Goal: Task Accomplishment & Management: Manage account settings

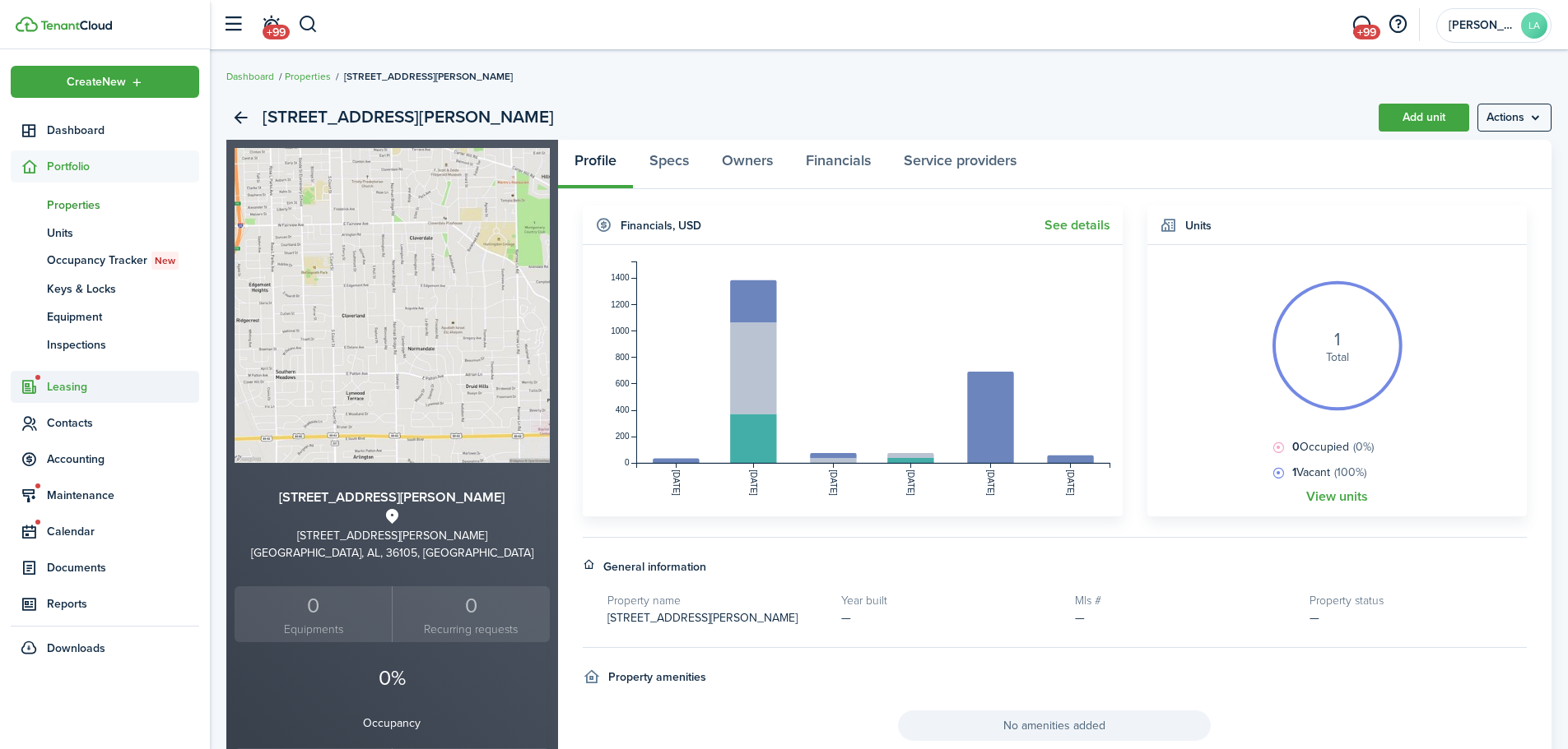
click at [63, 381] on span "Leasing" at bounding box center [123, 387] width 152 height 17
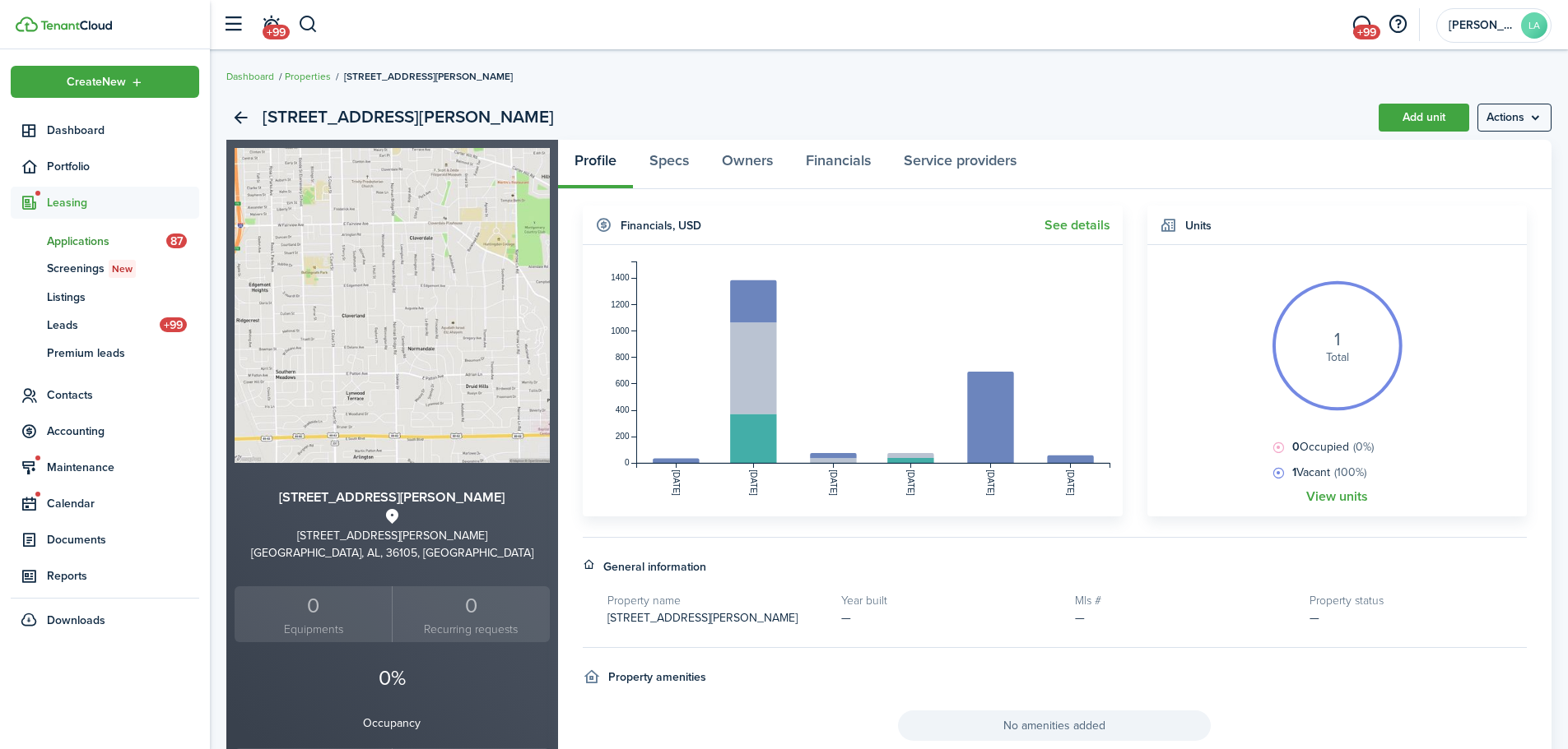
click at [86, 237] on span "Applications" at bounding box center [106, 242] width 119 height 17
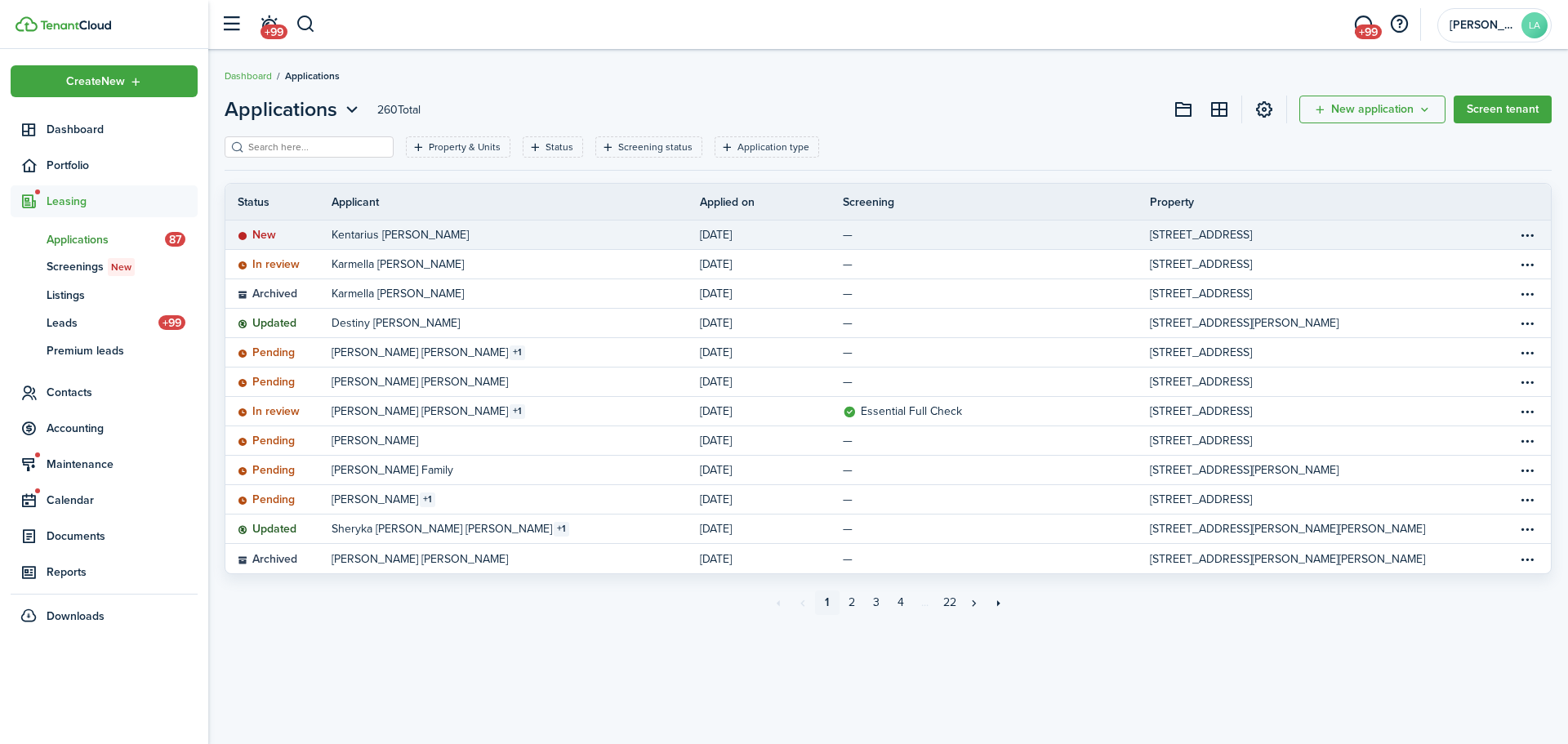
click at [429, 236] on table-info-title "Kentarius [PERSON_NAME]" at bounding box center [400, 235] width 137 height 17
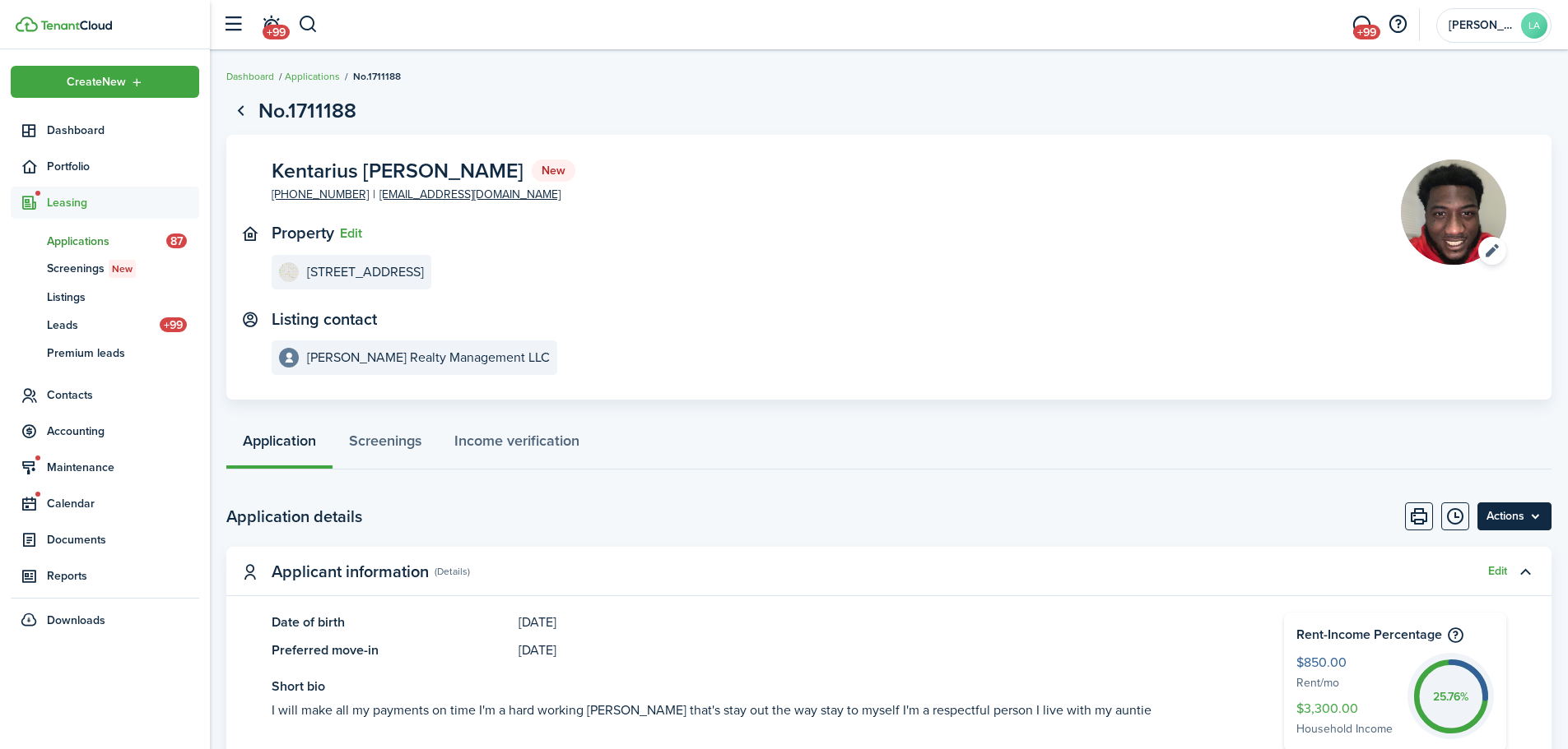
click at [1539, 520] on menu-btn "Actions" at bounding box center [1514, 516] width 74 height 28
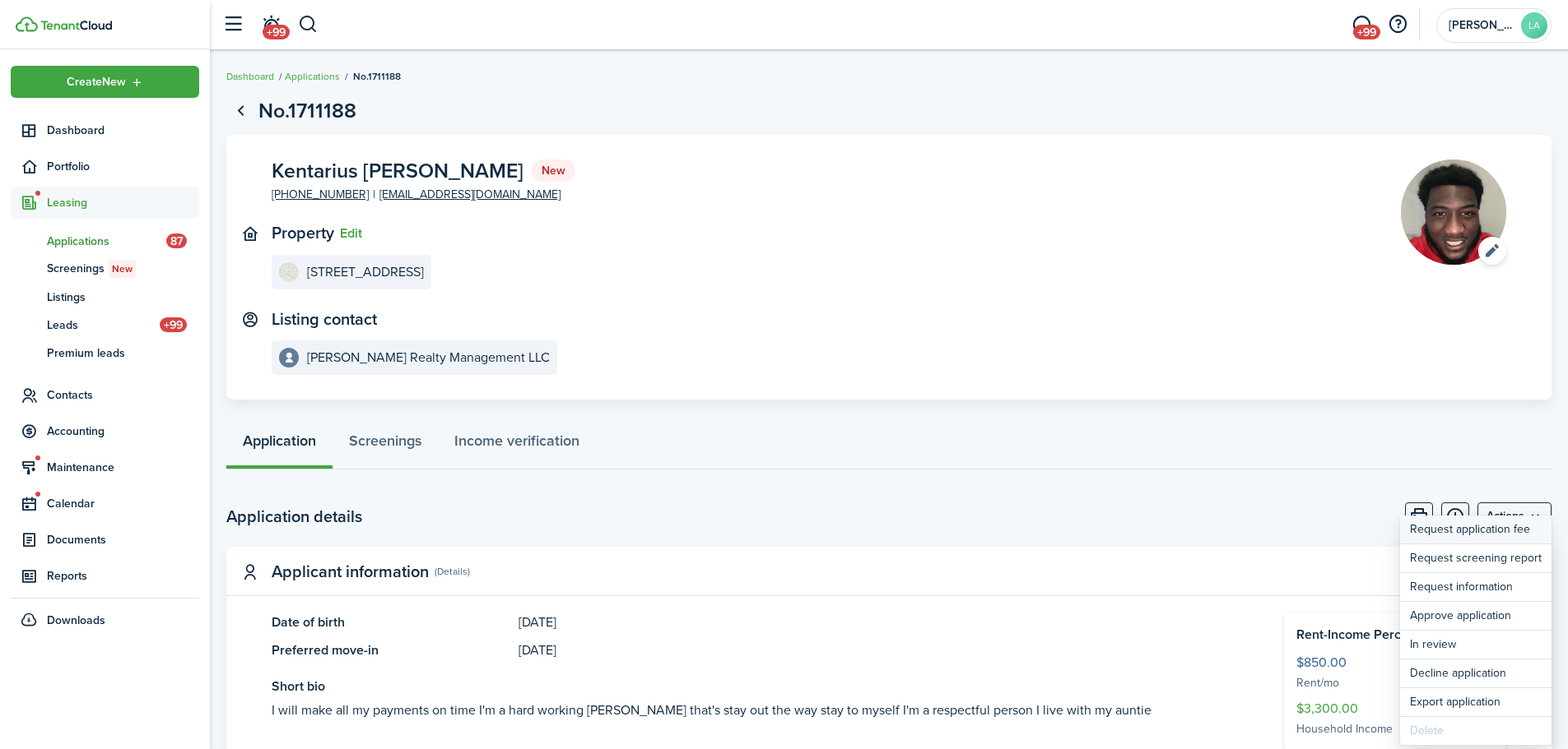
click at [1481, 535] on button "Request application fee" at bounding box center [1475, 530] width 151 height 28
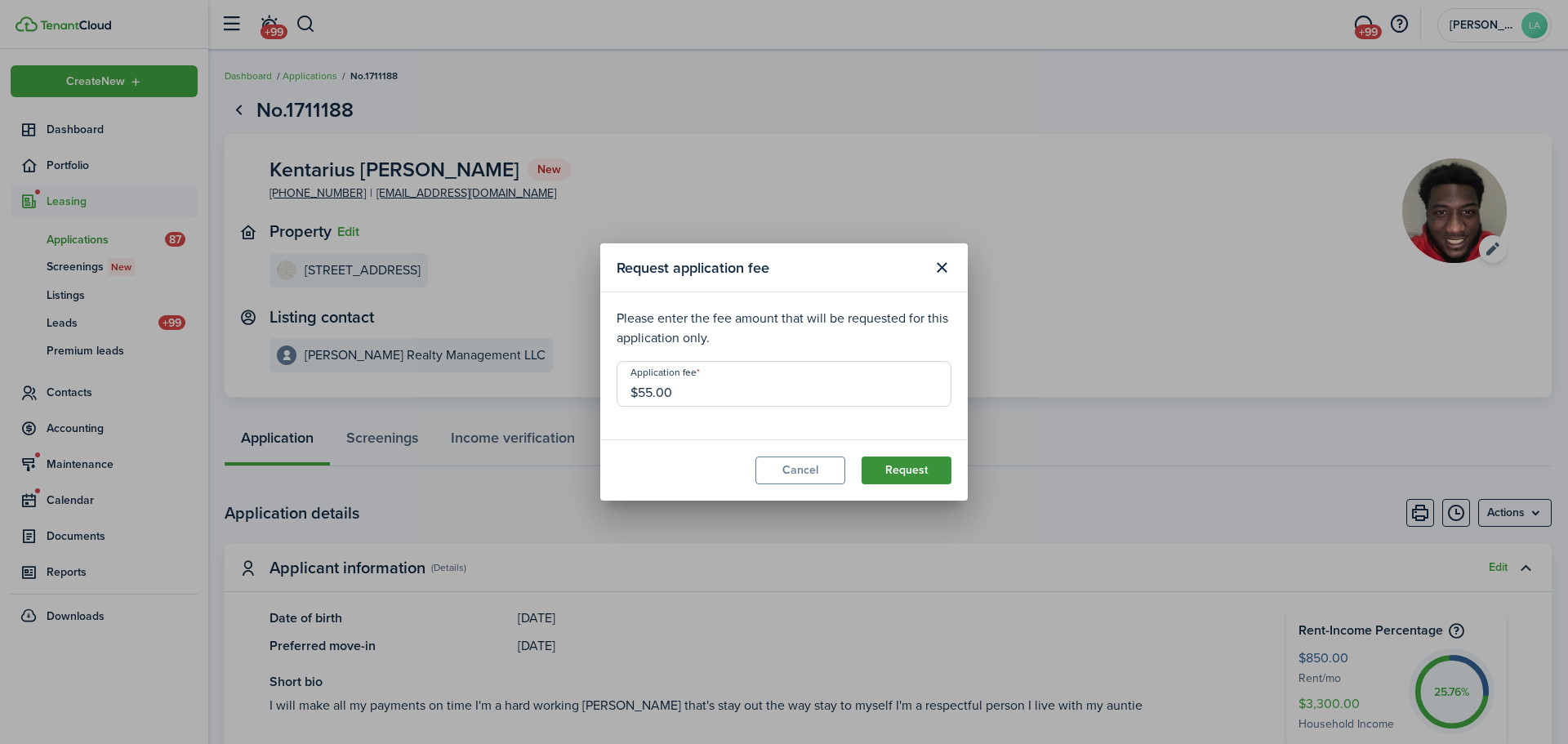
click at [903, 462] on button "Request" at bounding box center [907, 471] width 90 height 27
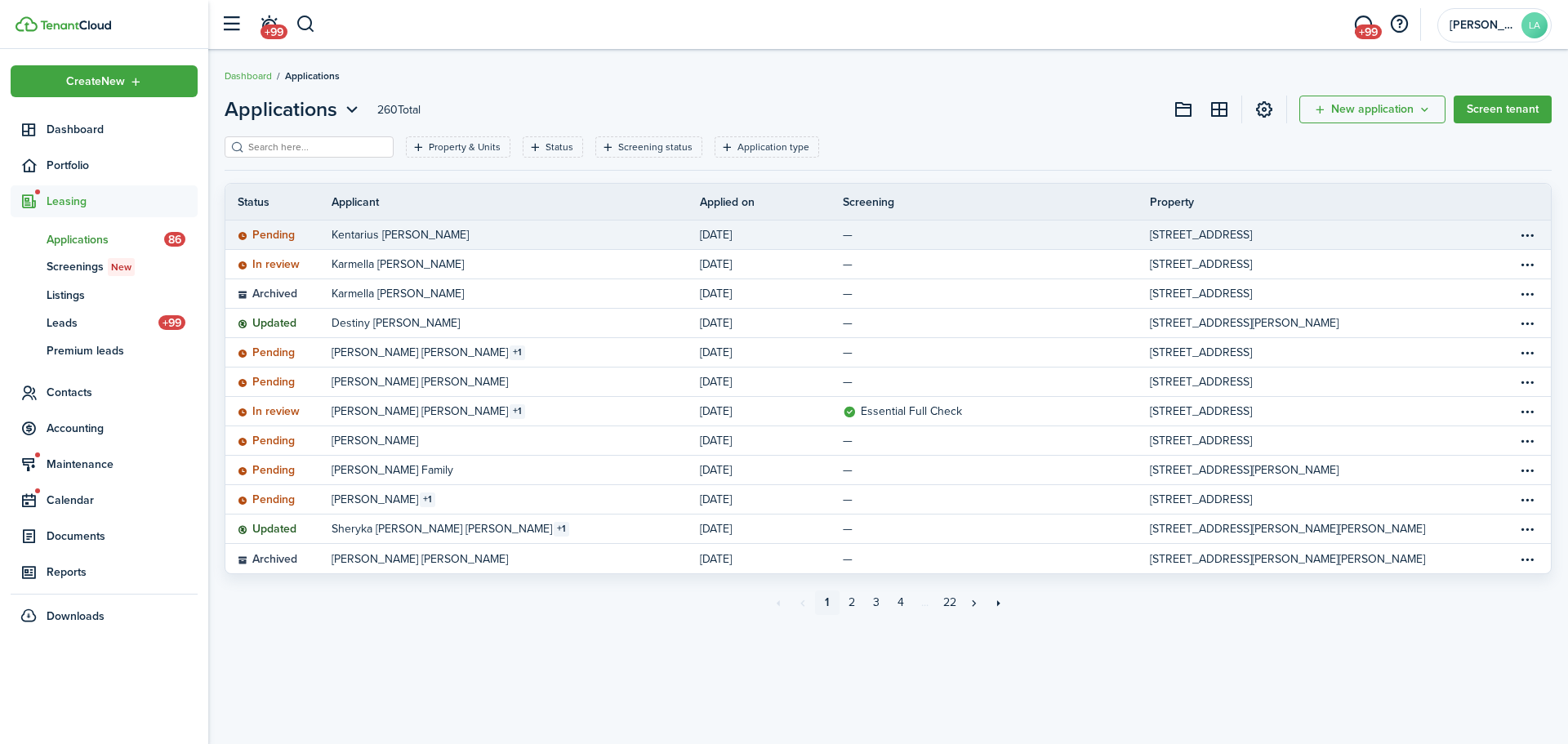
click at [452, 231] on table-info-title "Kentarius [PERSON_NAME]" at bounding box center [400, 235] width 137 height 17
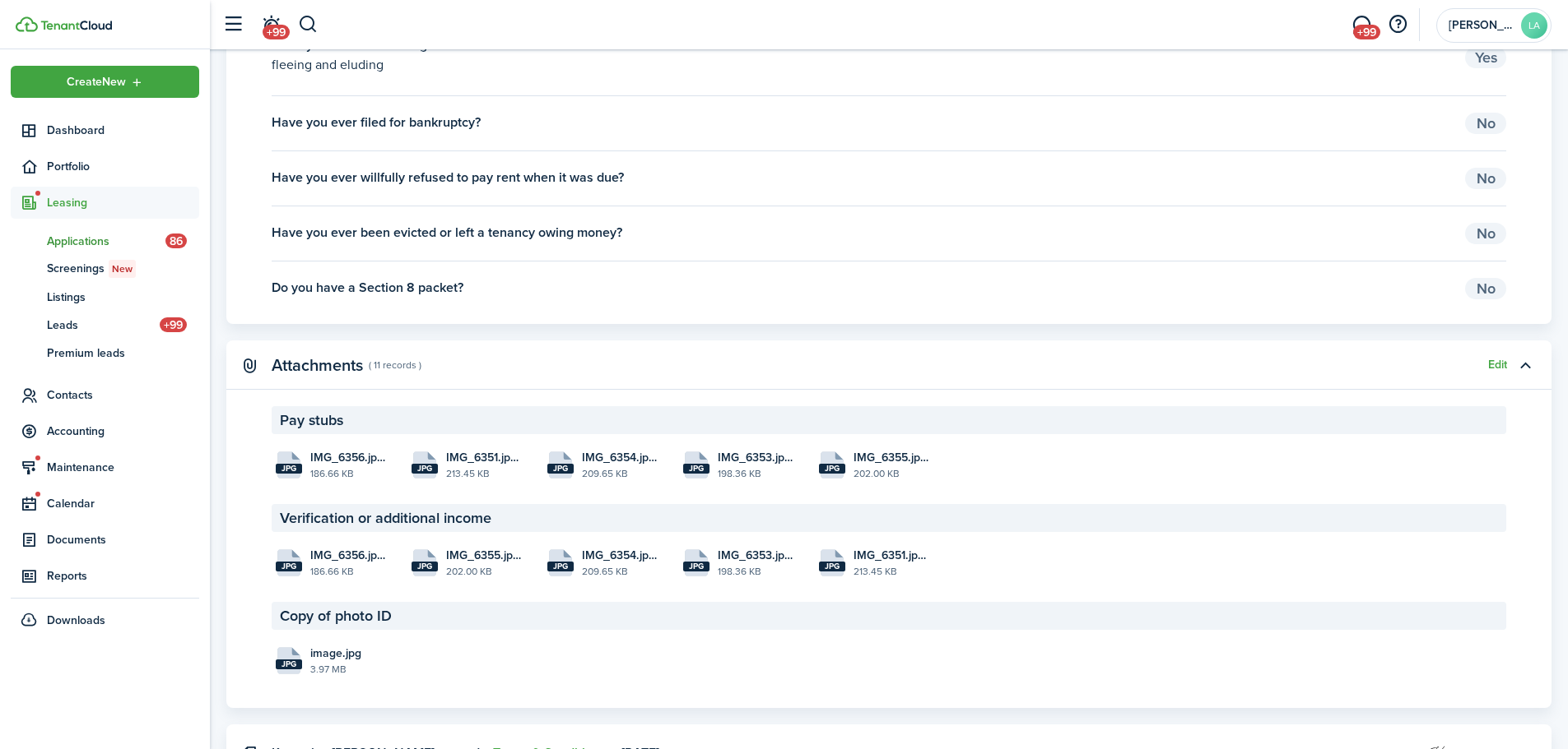
scroll to position [1954, 0]
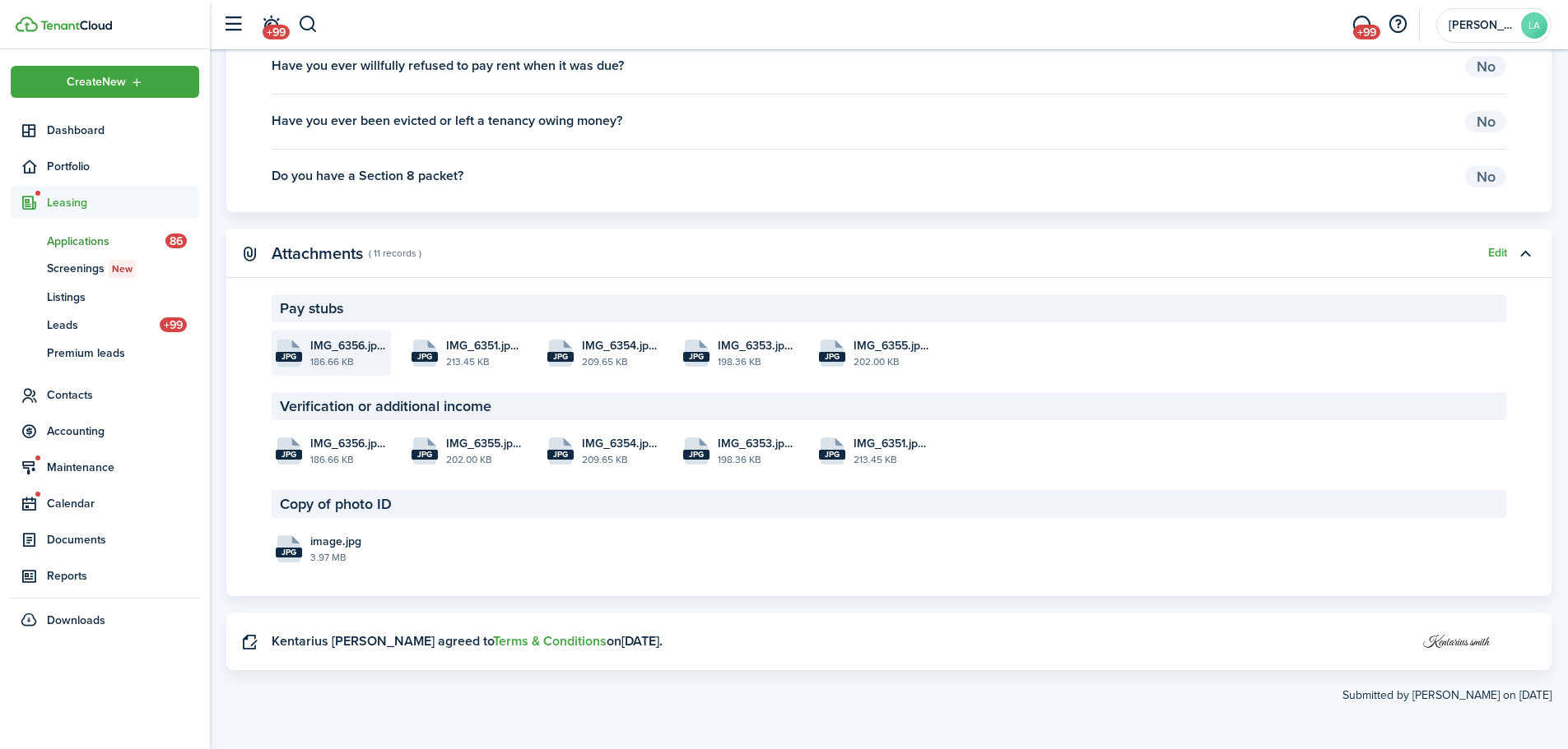
click at [294, 358] on file-extension "jpg" at bounding box center [288, 356] width 27 height 9
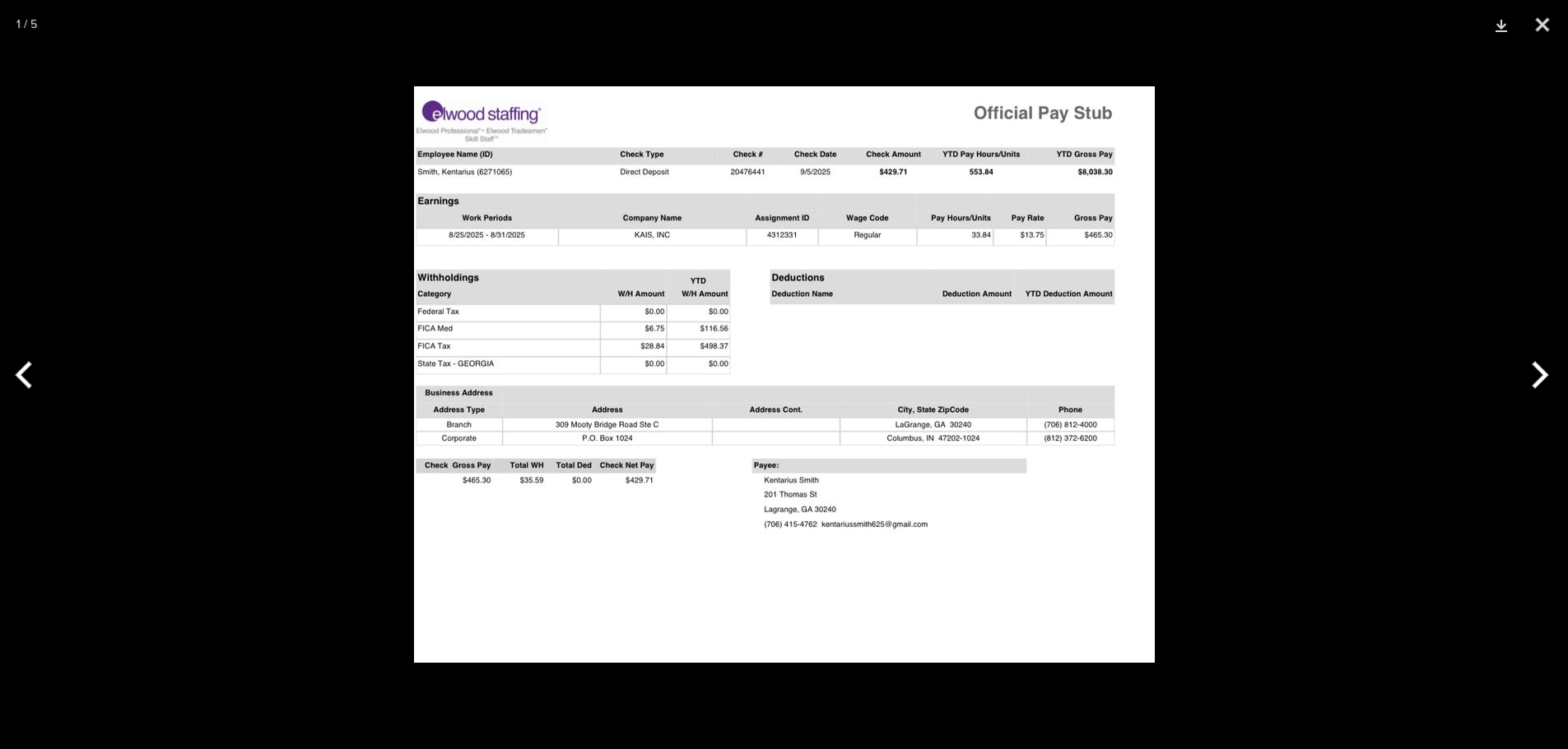
click at [1545, 370] on button "Next" at bounding box center [1536, 374] width 61 height 82
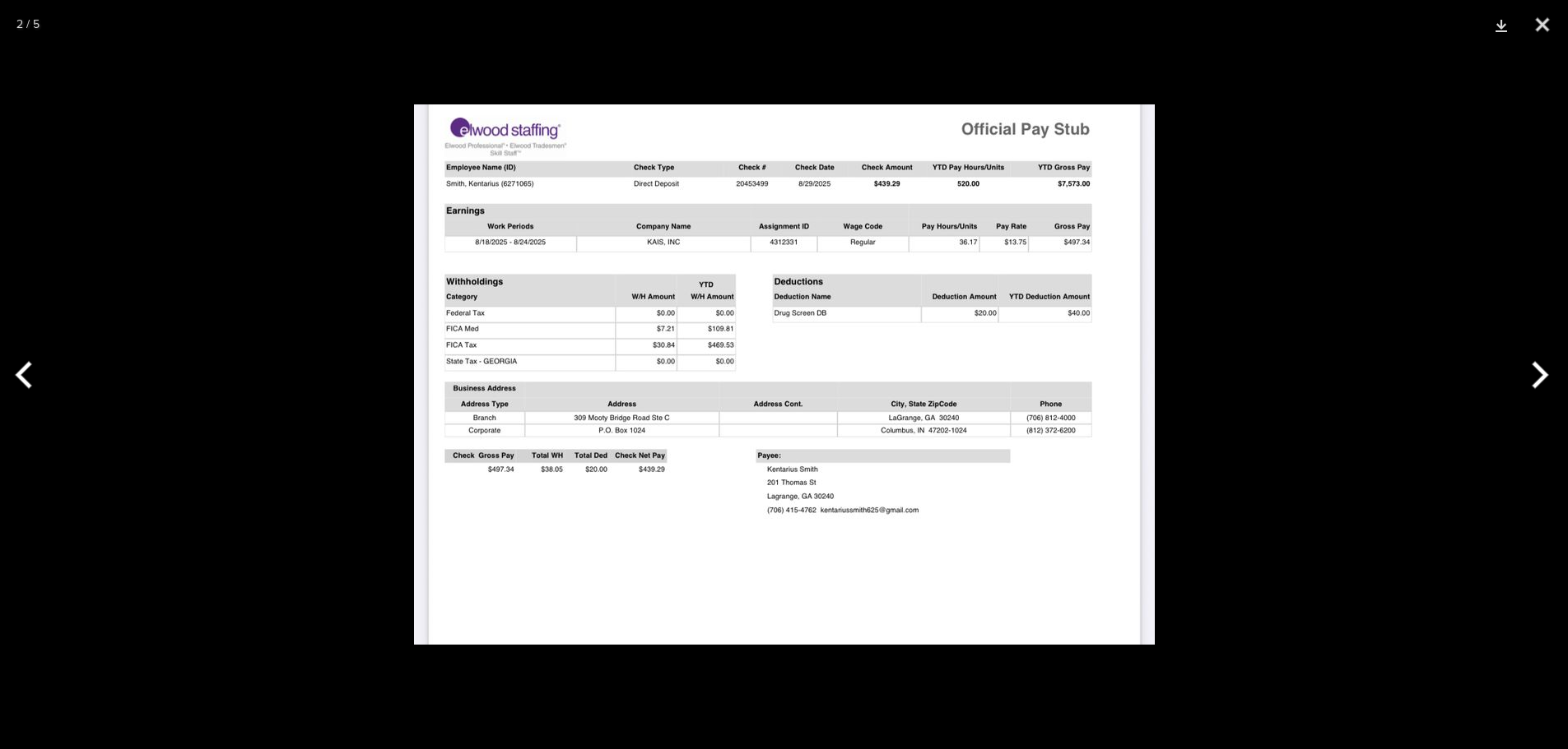
click at [1545, 370] on button "Next" at bounding box center [1536, 374] width 61 height 82
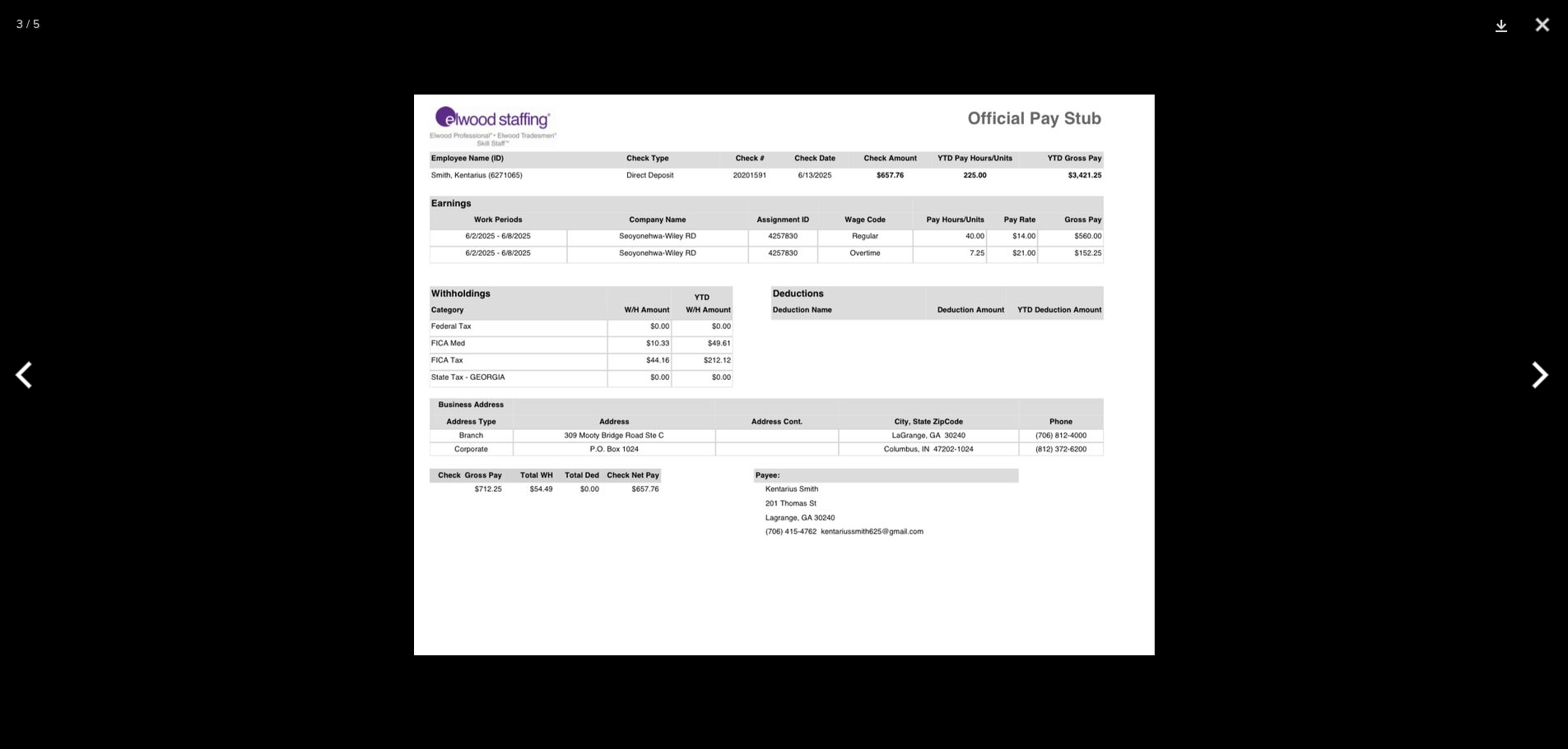
click at [1545, 370] on button "Next" at bounding box center [1536, 374] width 61 height 82
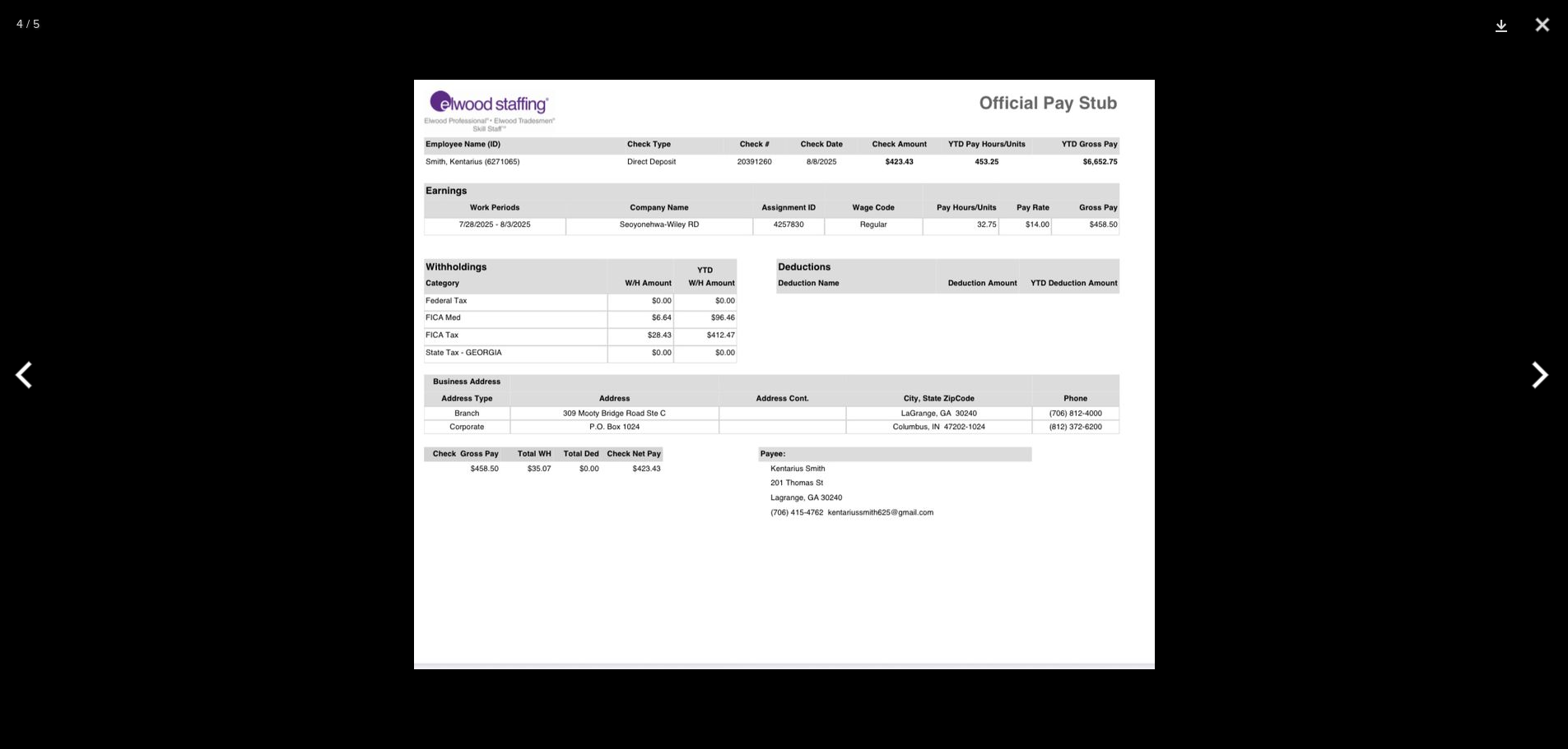
click at [1545, 370] on button "Next" at bounding box center [1536, 374] width 61 height 82
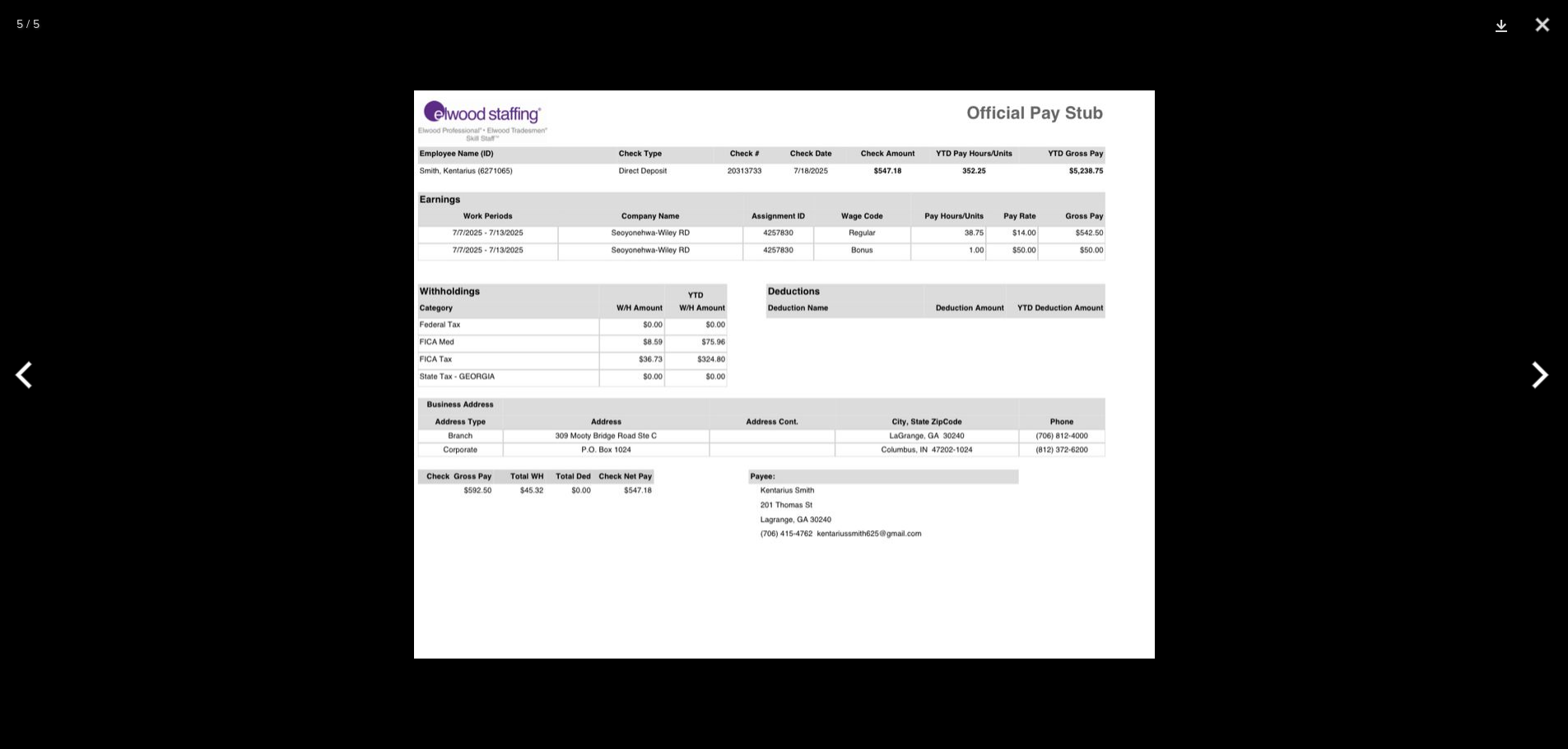
click at [1545, 370] on button "Next" at bounding box center [1536, 374] width 61 height 82
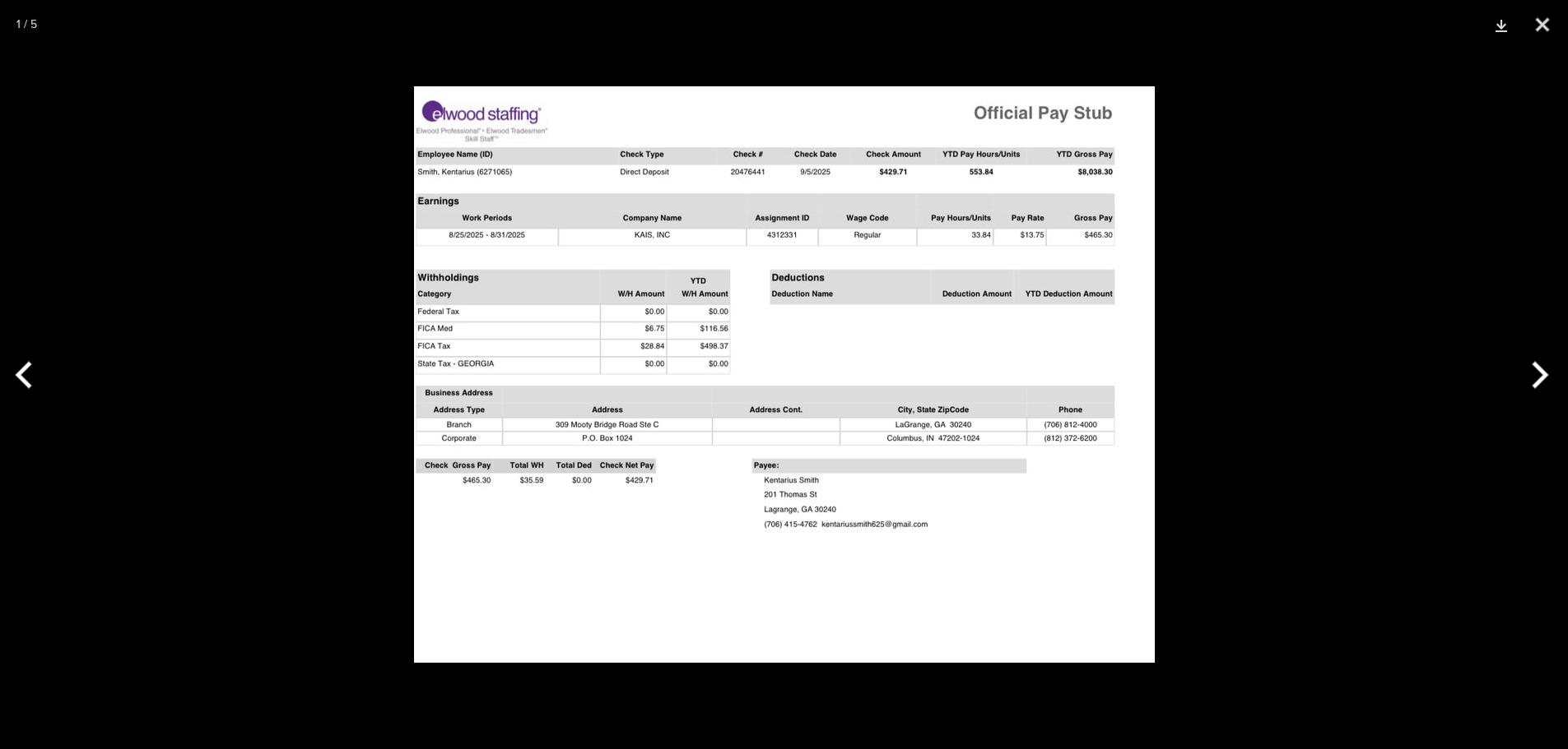
click at [1545, 370] on button "Next" at bounding box center [1536, 374] width 61 height 82
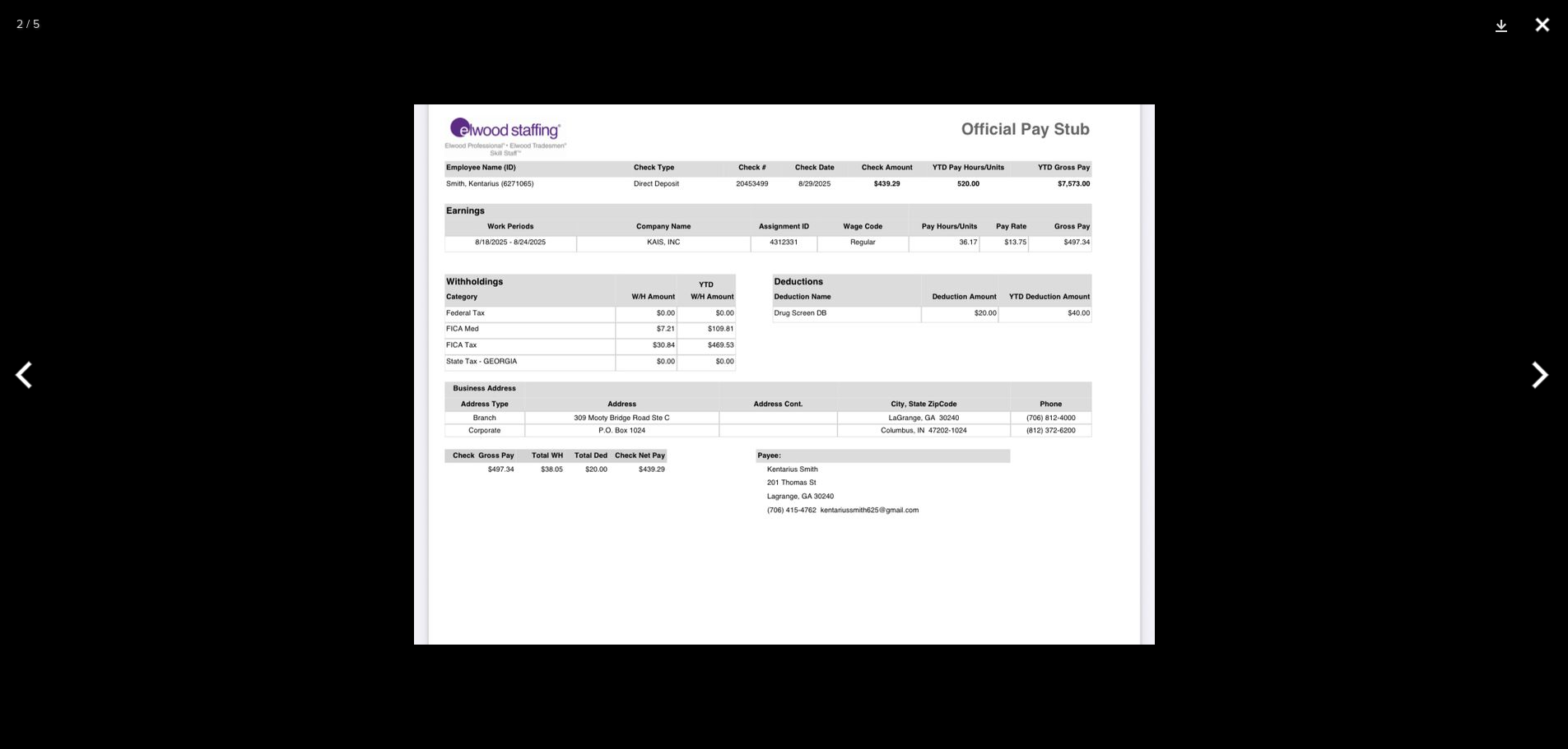
click at [1546, 26] on button "Close" at bounding box center [1542, 24] width 41 height 49
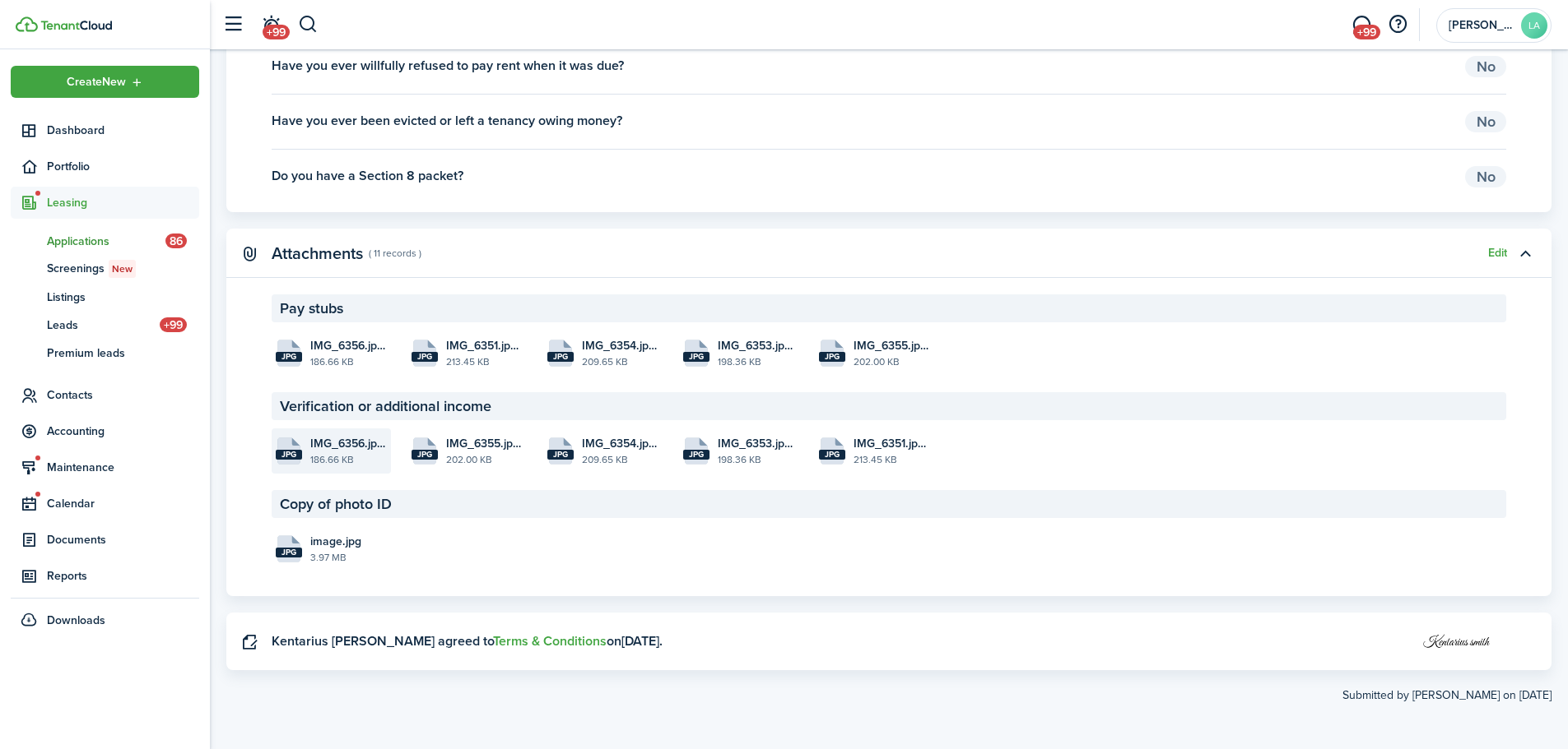
click at [306, 448] on file "jpg IMG_6356.jpeg 186.66 KB" at bounding box center [332, 451] width 119 height 45
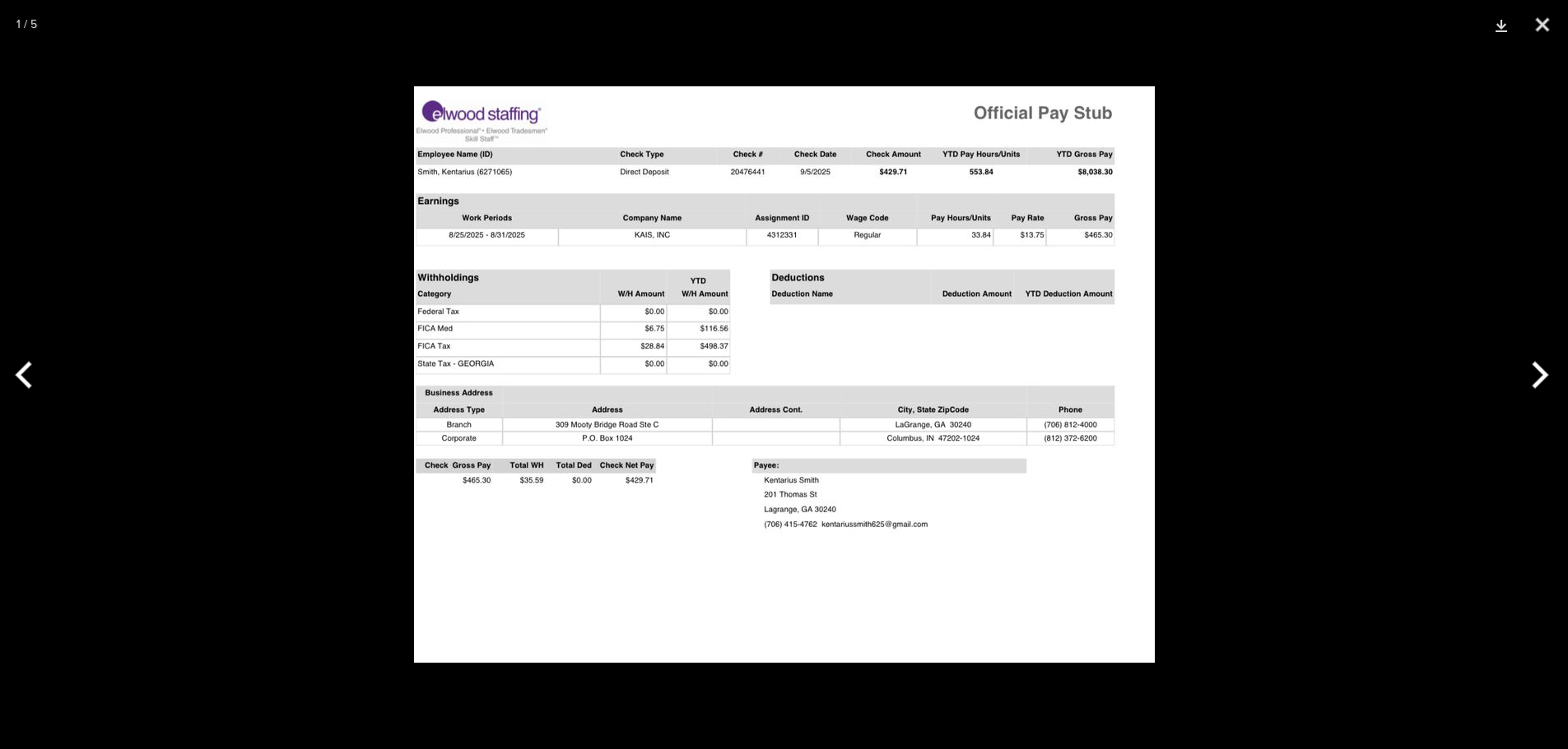
click at [1540, 380] on button "Next" at bounding box center [1536, 374] width 61 height 82
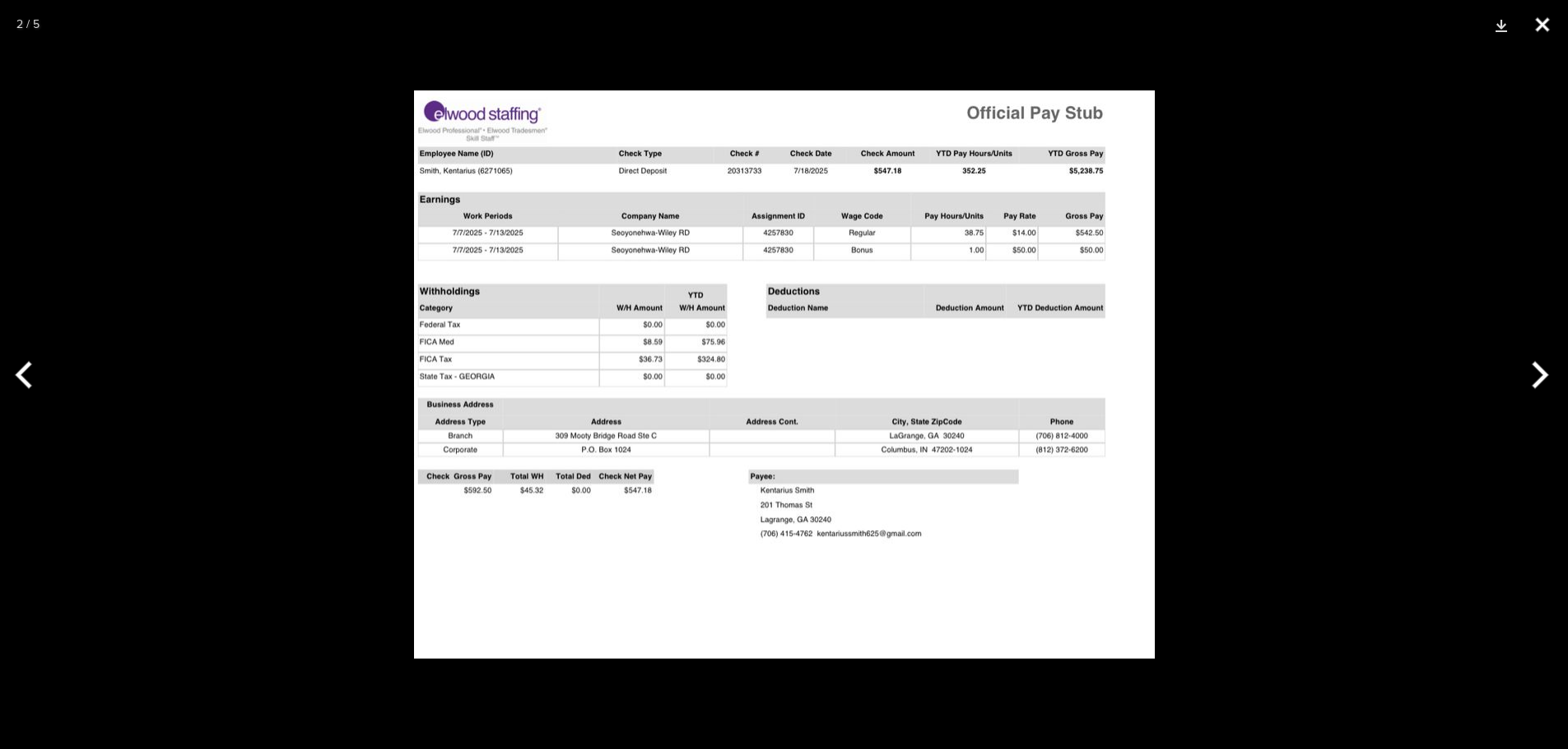
click at [1544, 21] on button "Close" at bounding box center [1542, 24] width 41 height 49
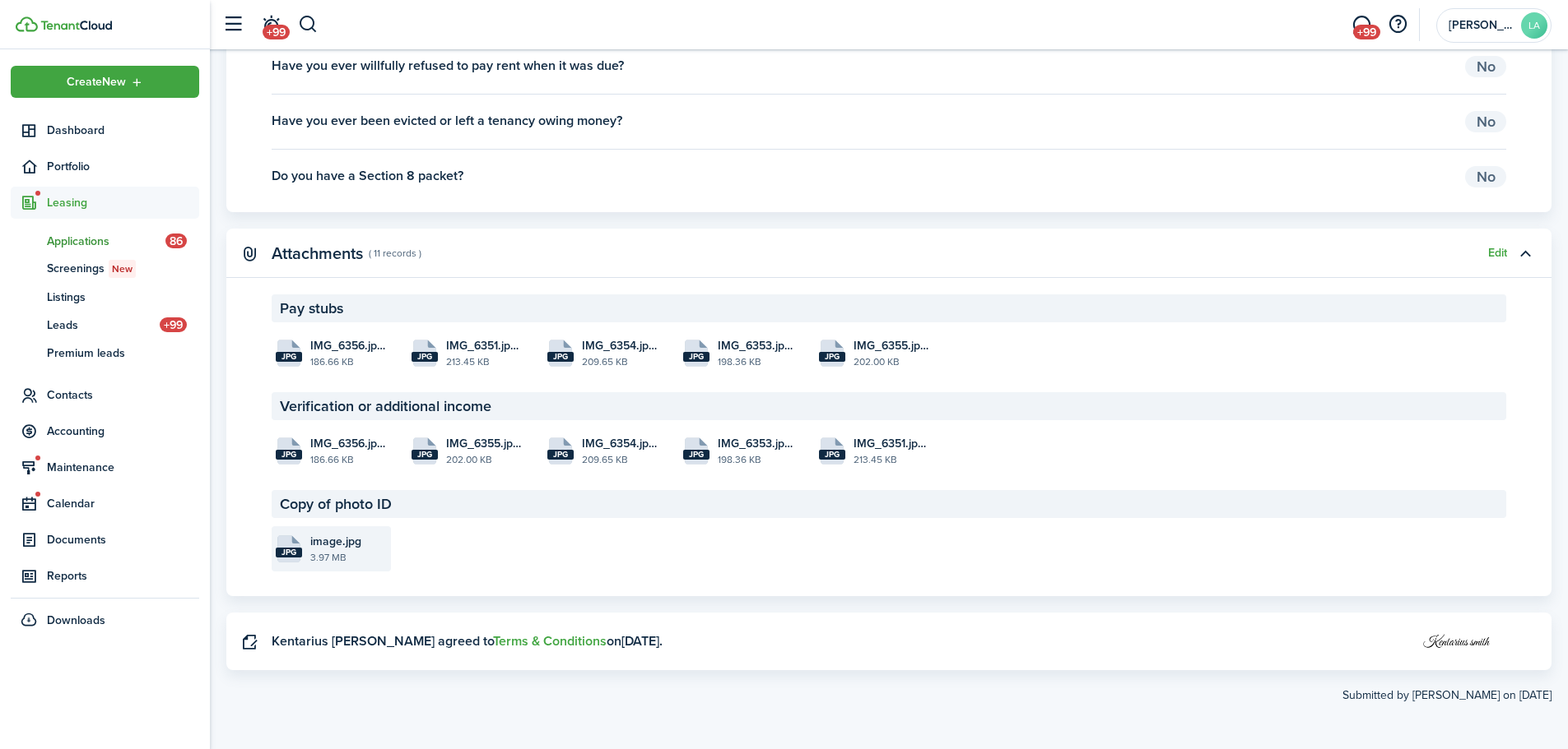
click at [304, 539] on file "jpg image.jpg 3.97 MB" at bounding box center [332, 549] width 119 height 45
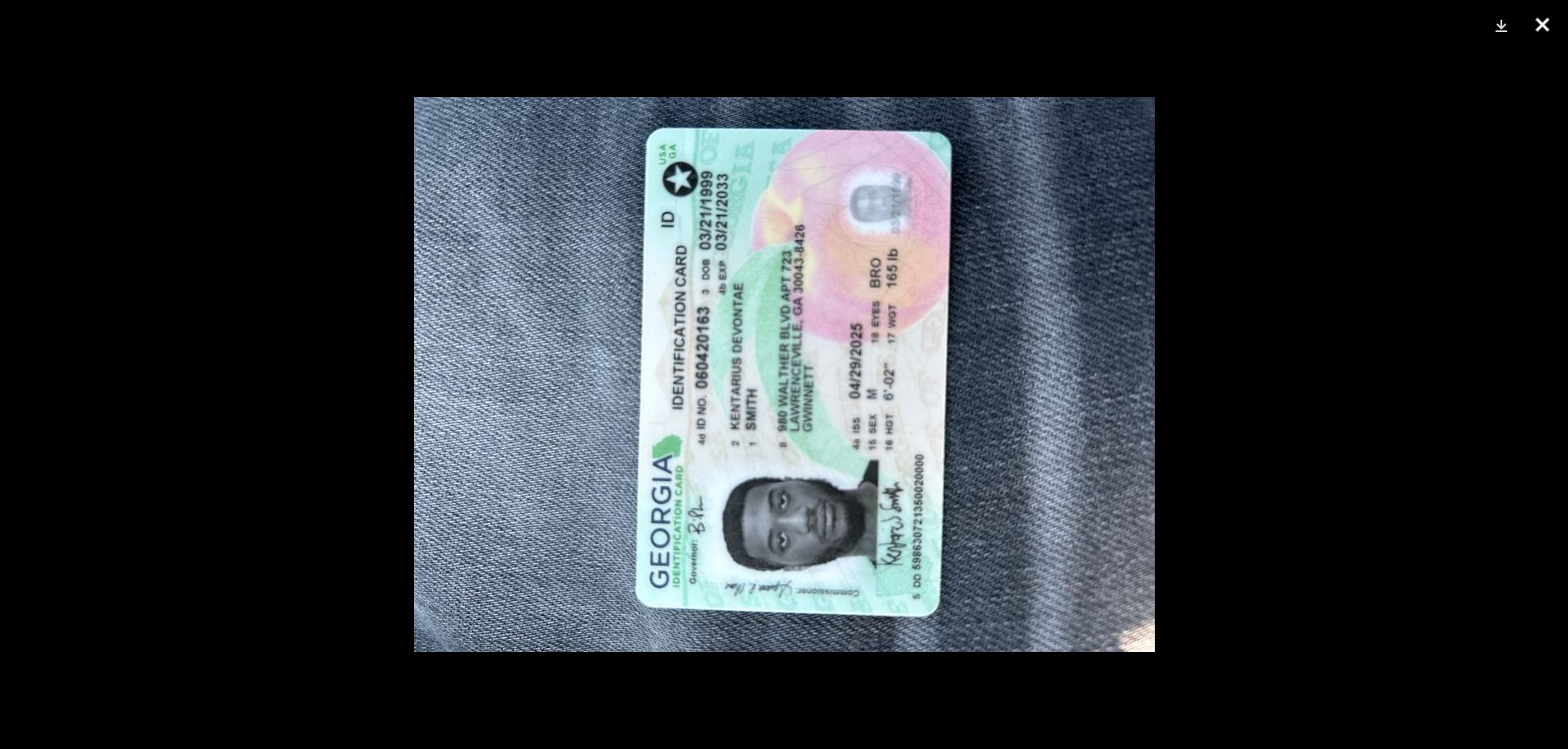
click at [1548, 19] on button "Close" at bounding box center [1542, 24] width 41 height 49
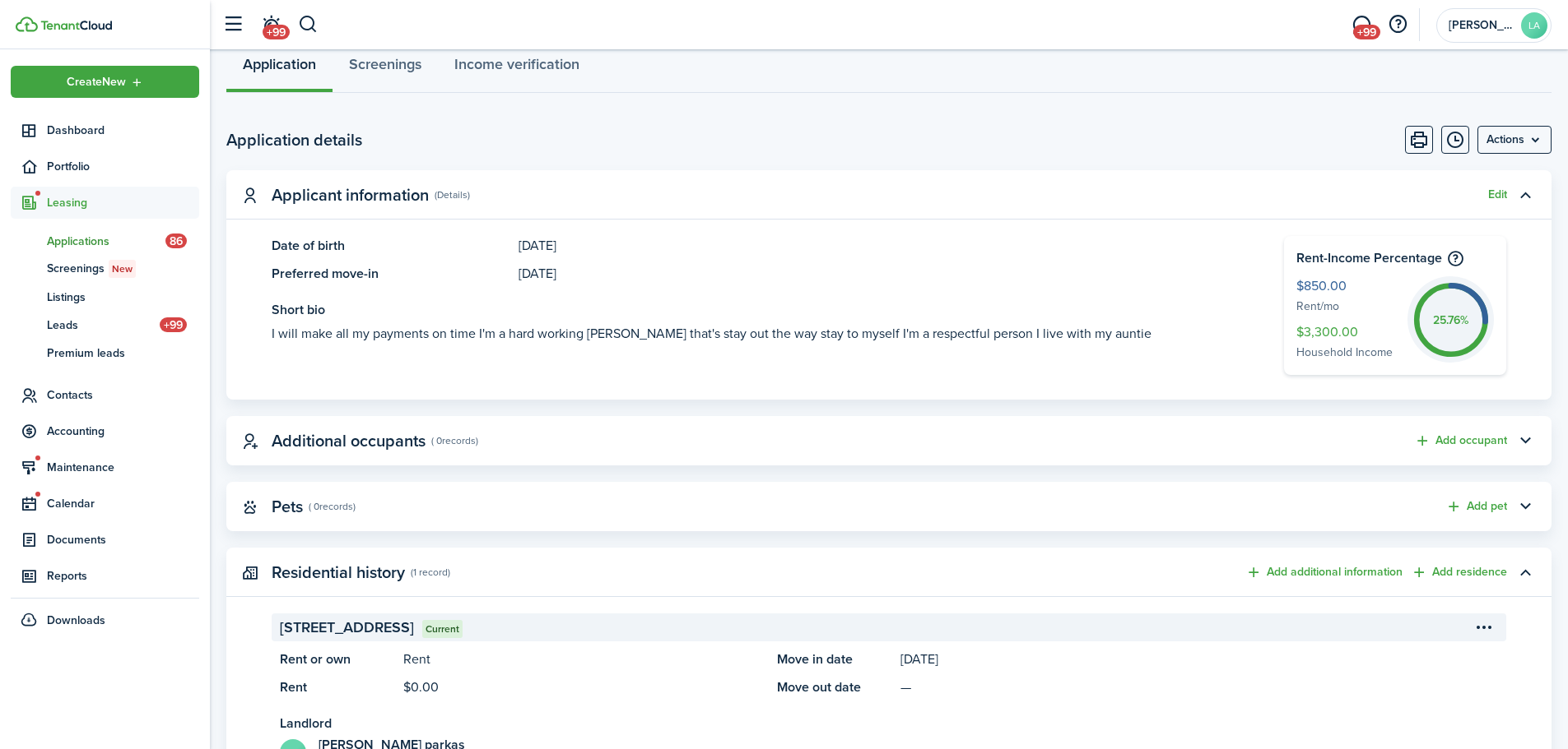
scroll to position [0, 0]
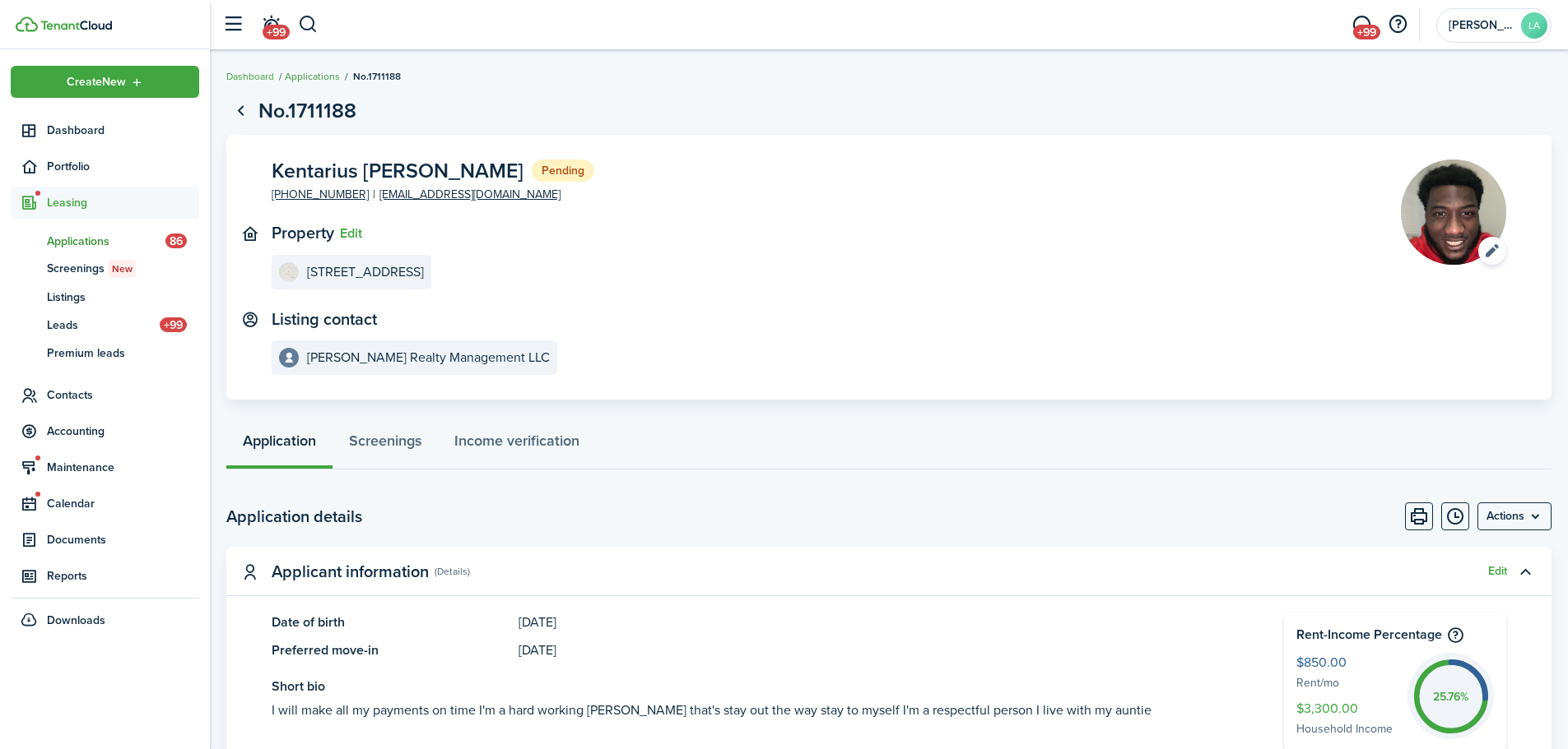
click at [301, 79] on link "Applications" at bounding box center [313, 76] width 55 height 15
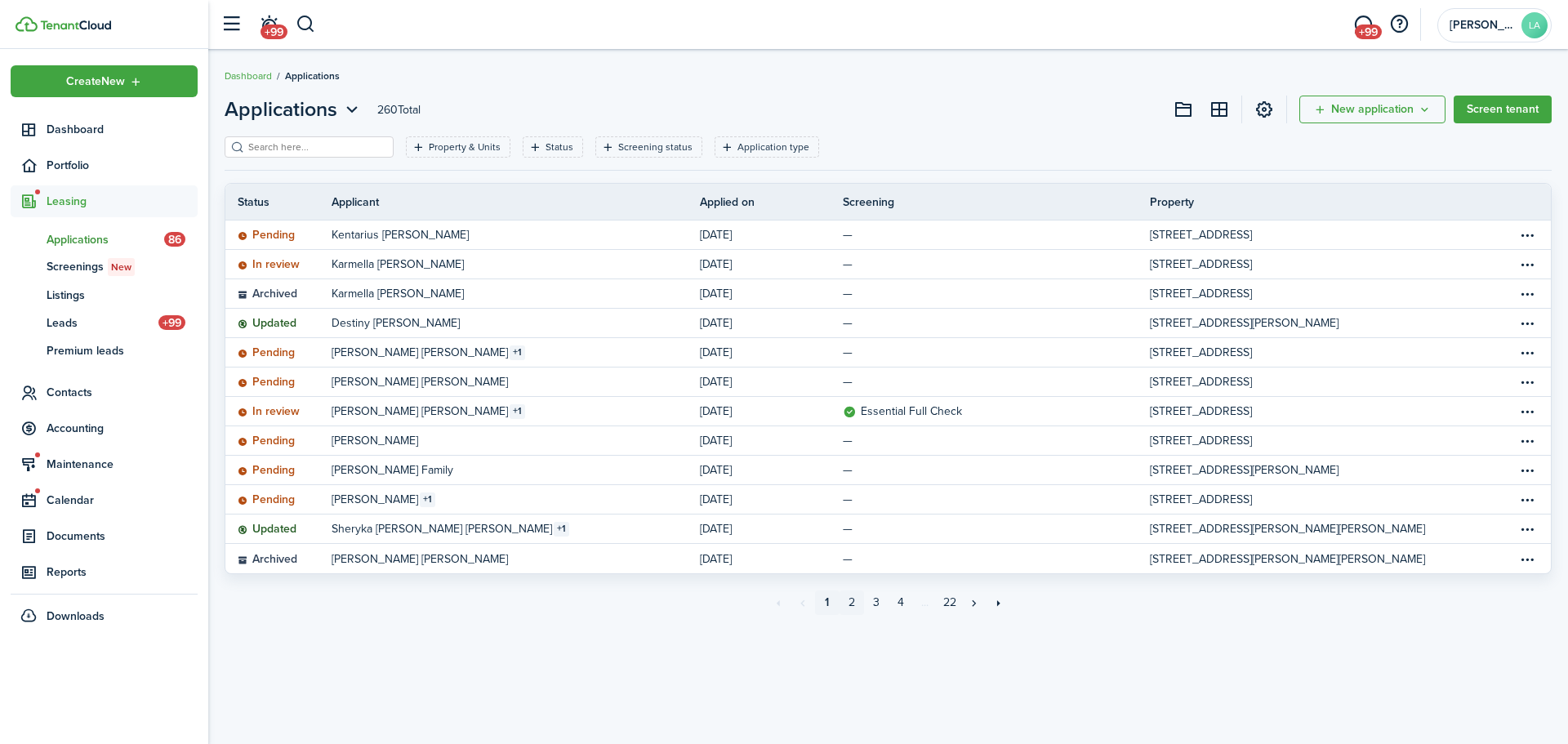
click at [852, 600] on link "2" at bounding box center [852, 603] width 25 height 25
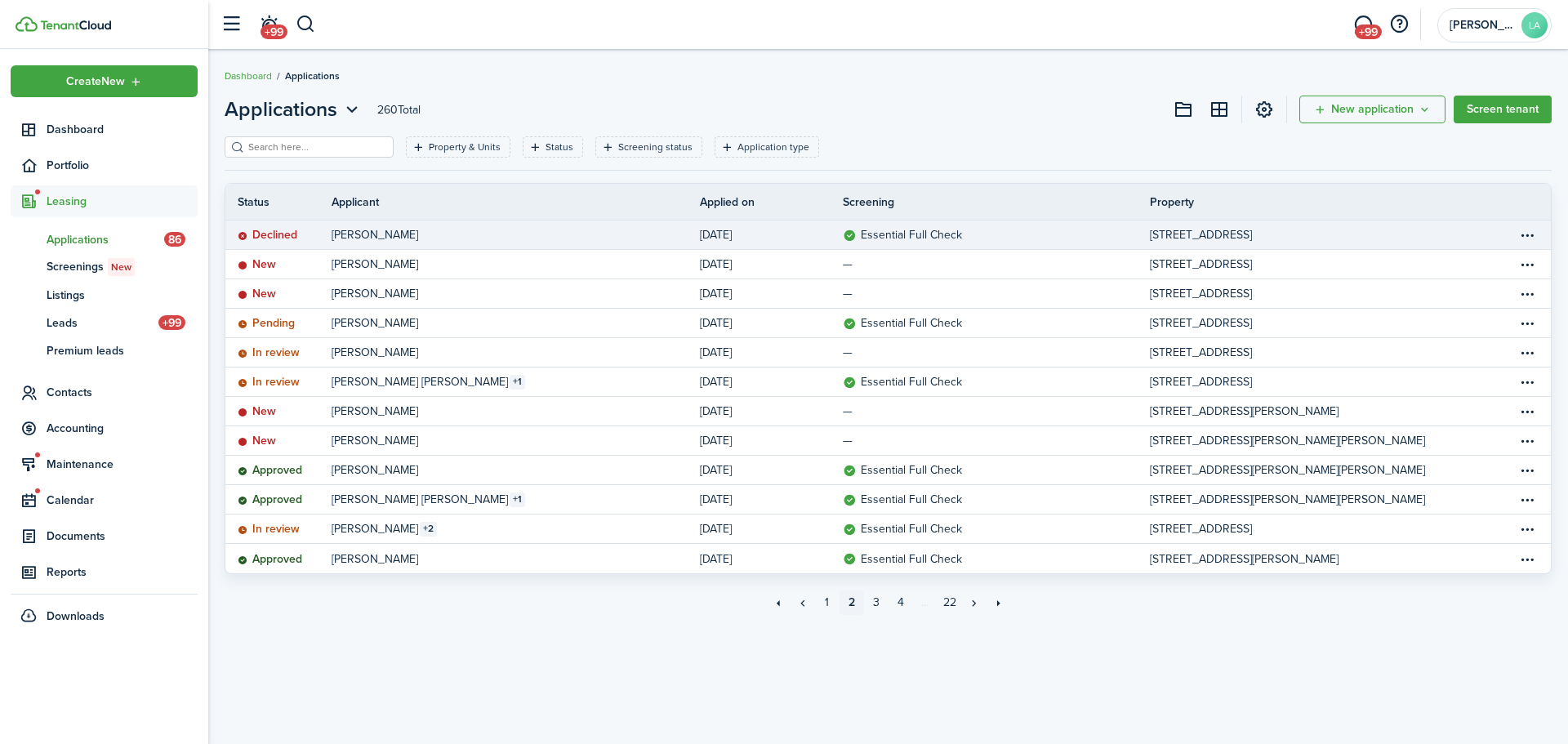
click at [541, 231] on link "[PERSON_NAME]" at bounding box center [516, 234] width 368 height 28
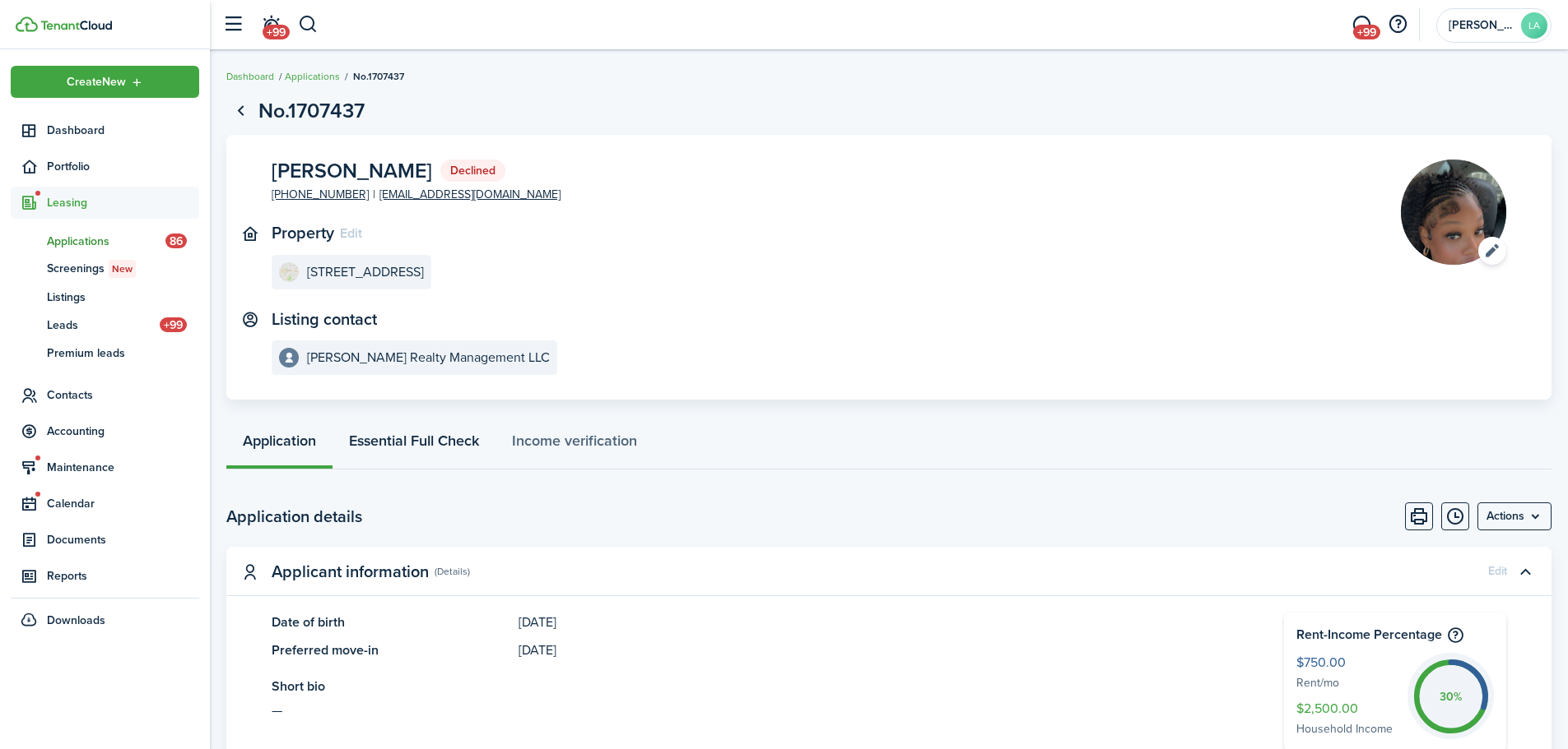
click at [403, 444] on link "Essential Full Check" at bounding box center [414, 444] width 163 height 49
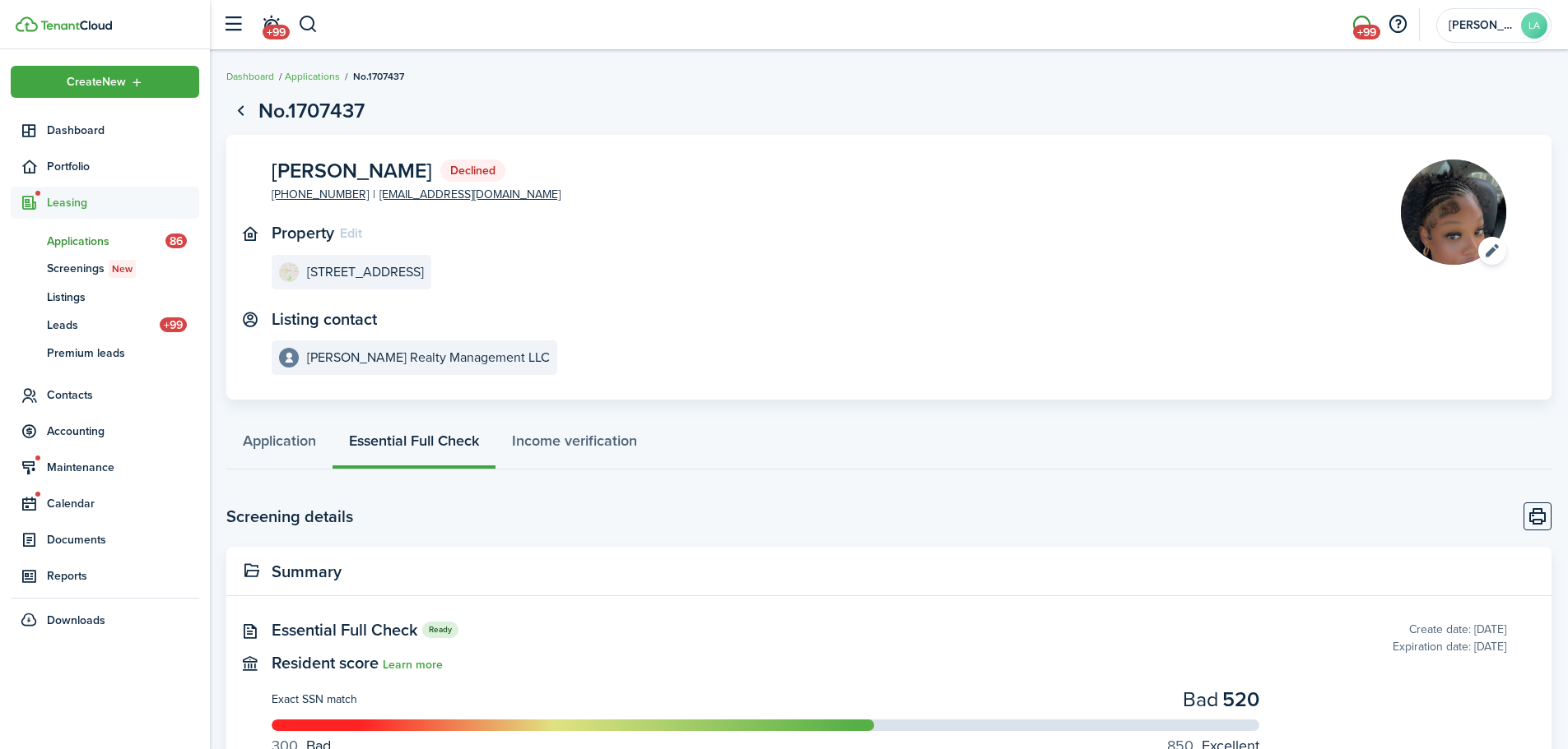
click at [1356, 25] on span "+99" at bounding box center [1366, 32] width 27 height 15
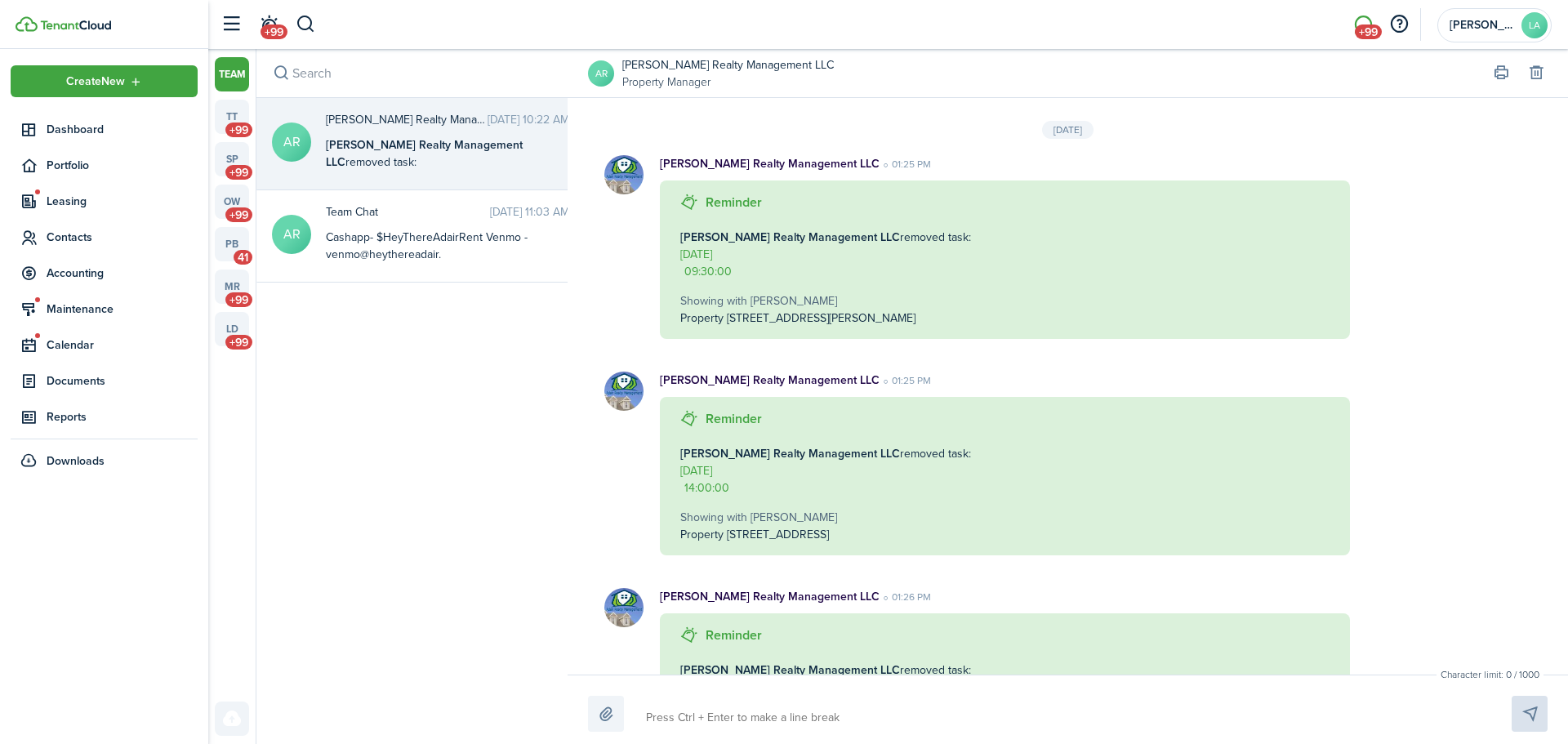
scroll to position [3818, 0]
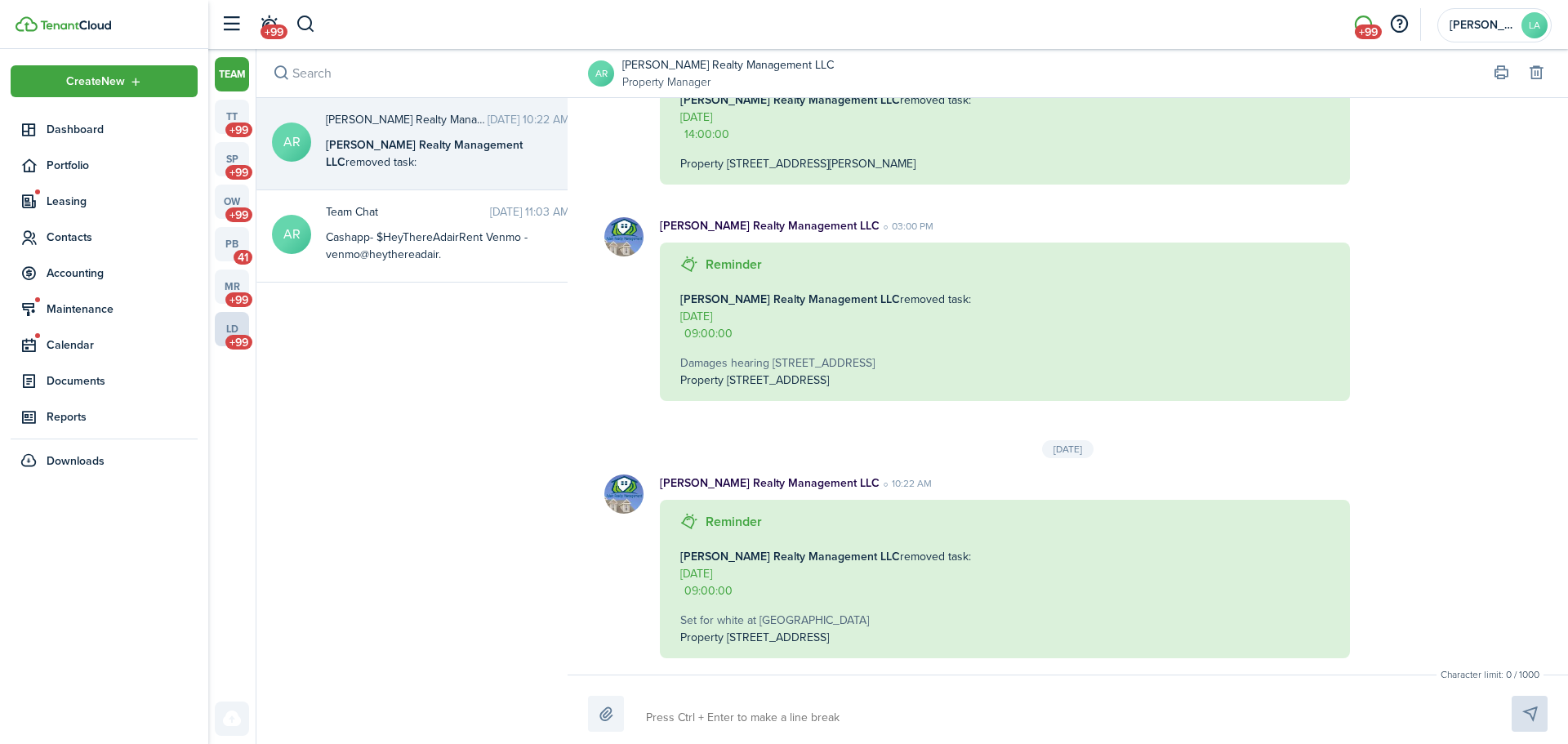
click at [230, 323] on link "ld +99" at bounding box center [232, 329] width 34 height 34
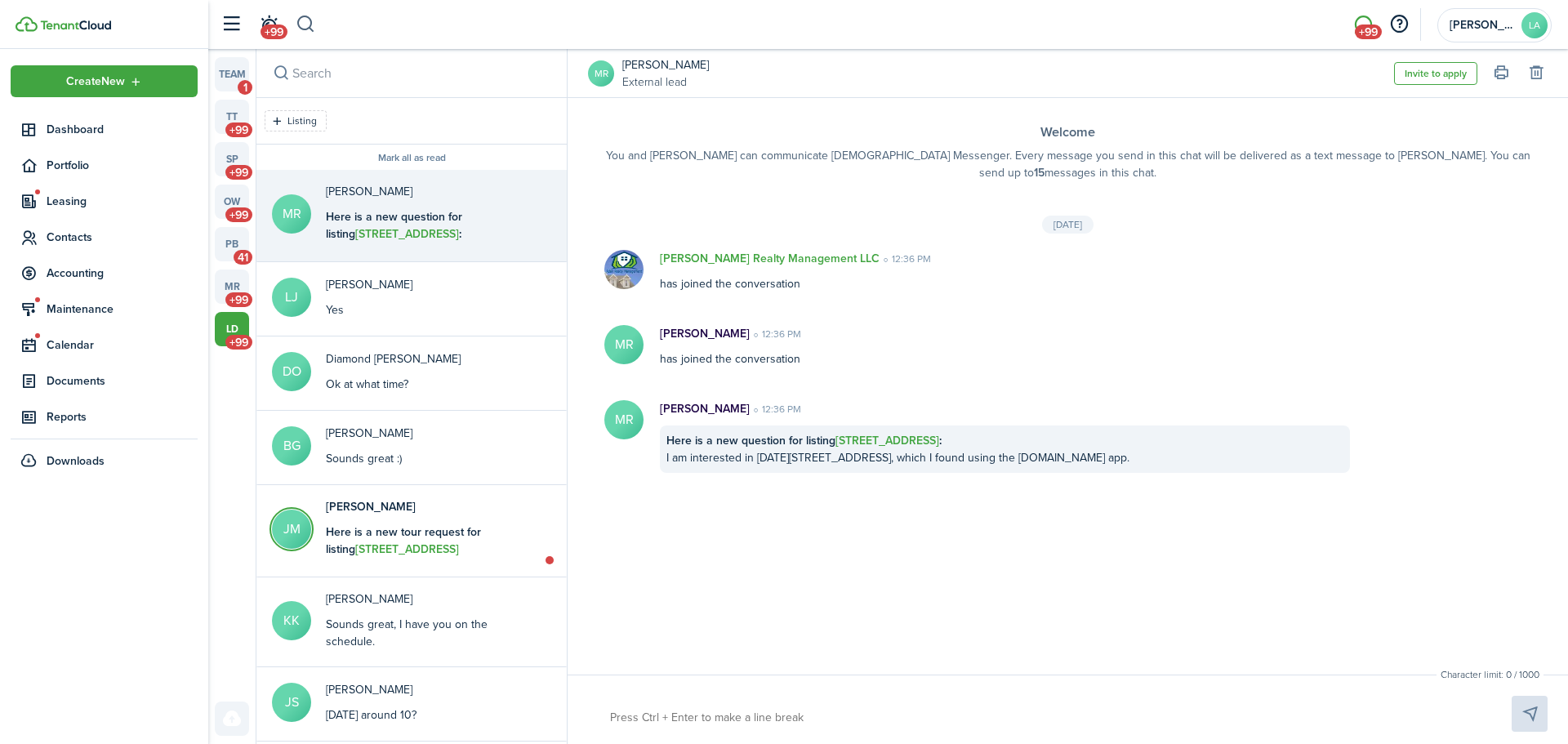
click at [308, 23] on button "button" at bounding box center [306, 24] width 21 height 27
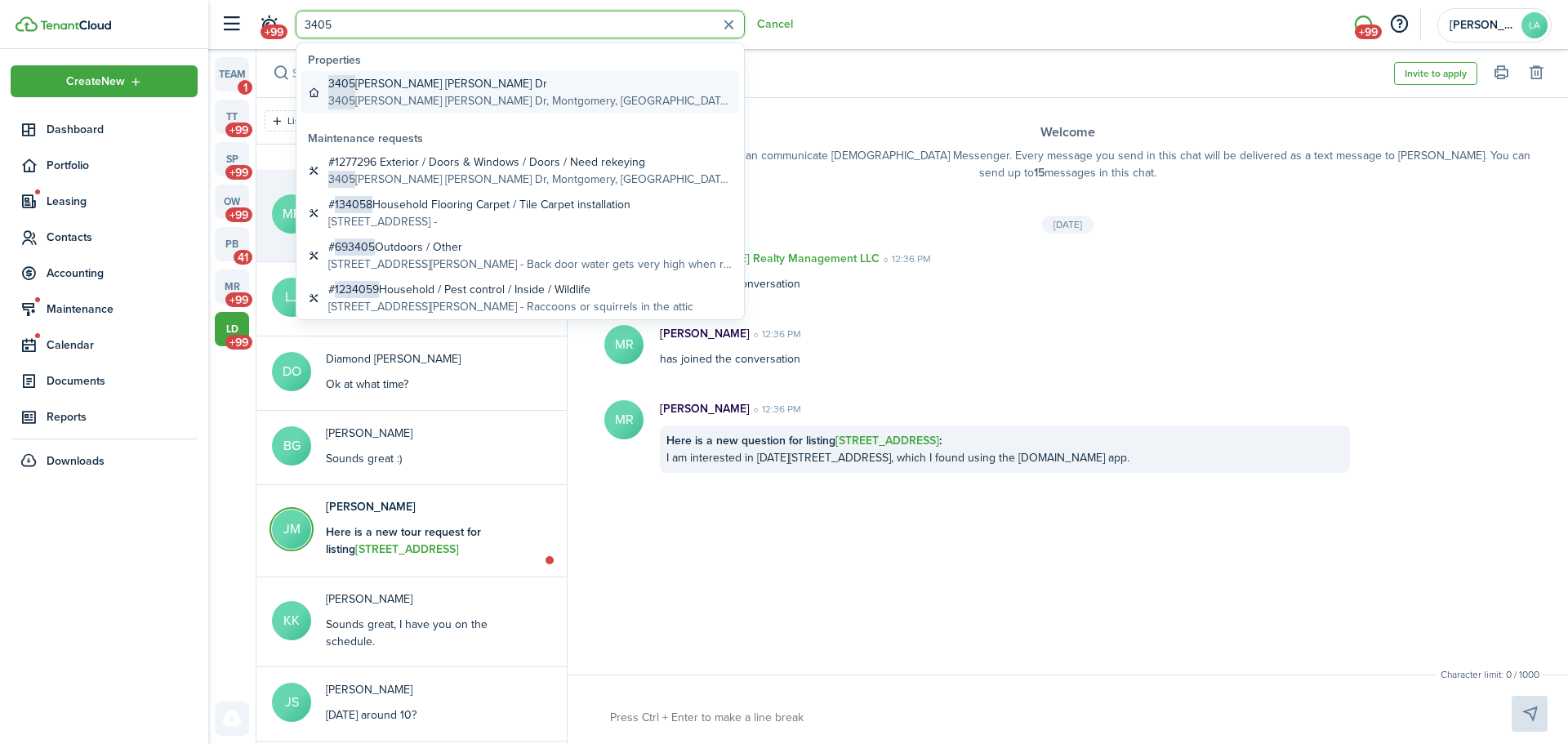
type input "3405"
click at [377, 101] on global-search-item-description "[STREET_ADDRESS][PERSON_NAME][PERSON_NAME]" at bounding box center [530, 101] width 404 height 17
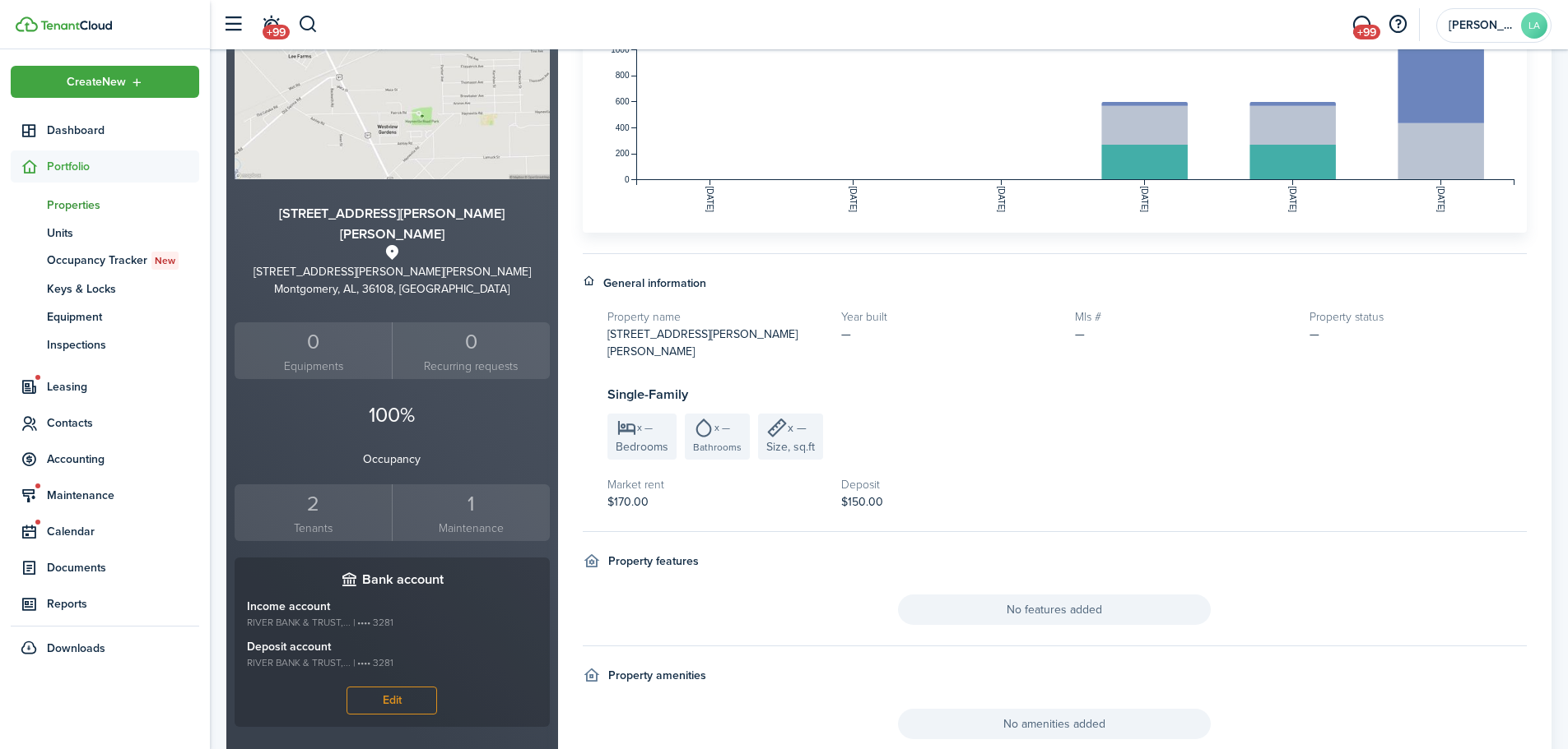
scroll to position [457, 0]
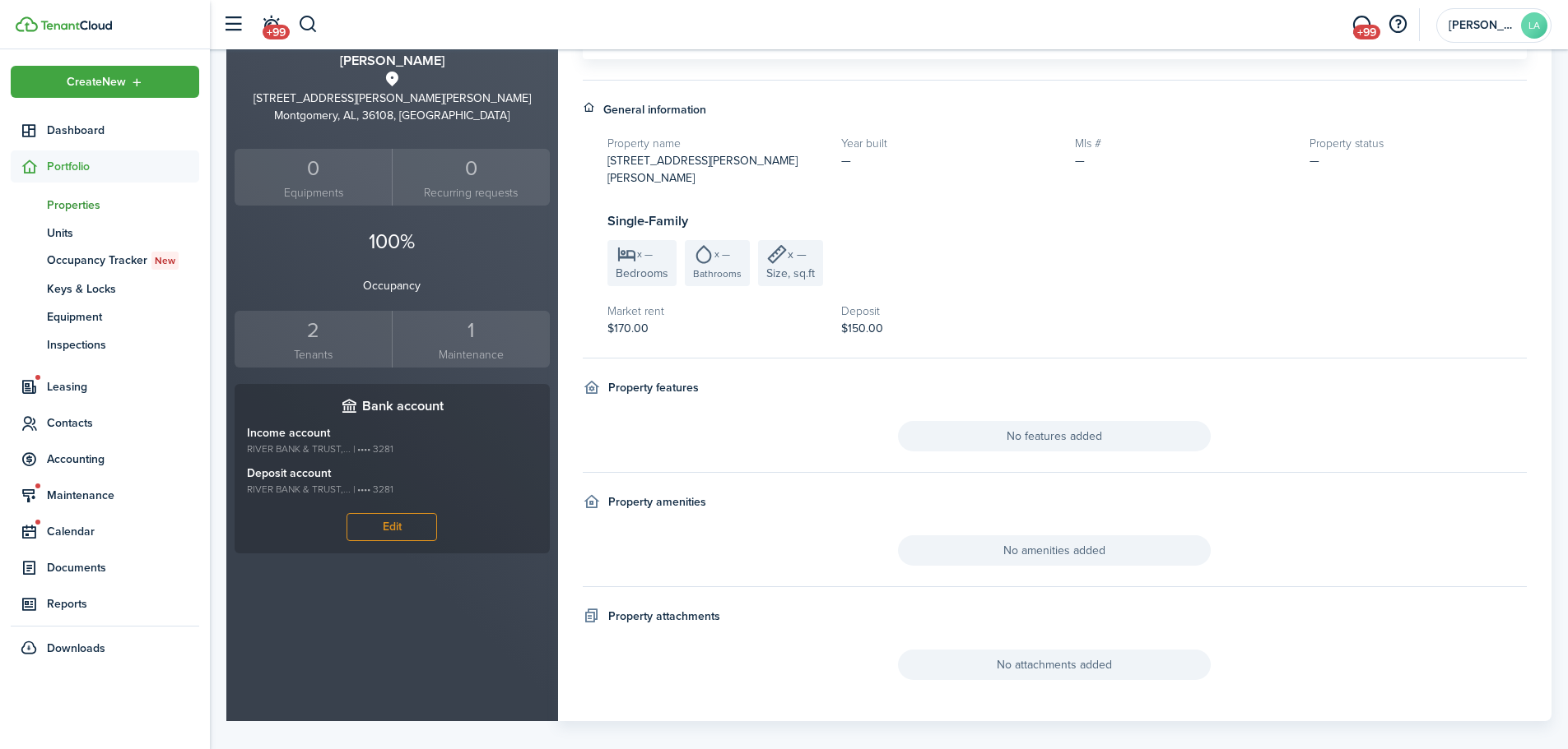
click at [318, 315] on div "2" at bounding box center [313, 330] width 149 height 31
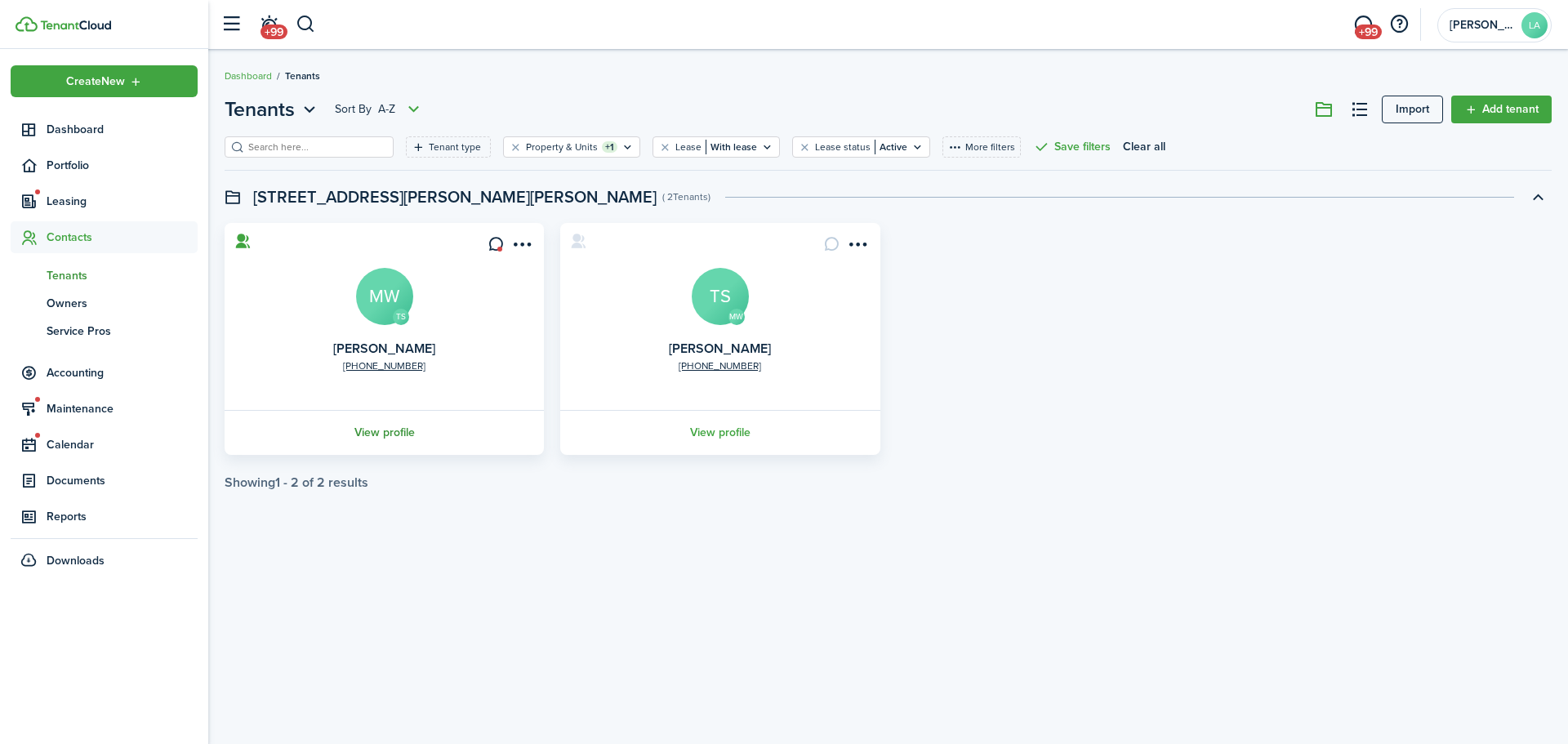
click at [401, 430] on link "View profile" at bounding box center [384, 432] width 324 height 45
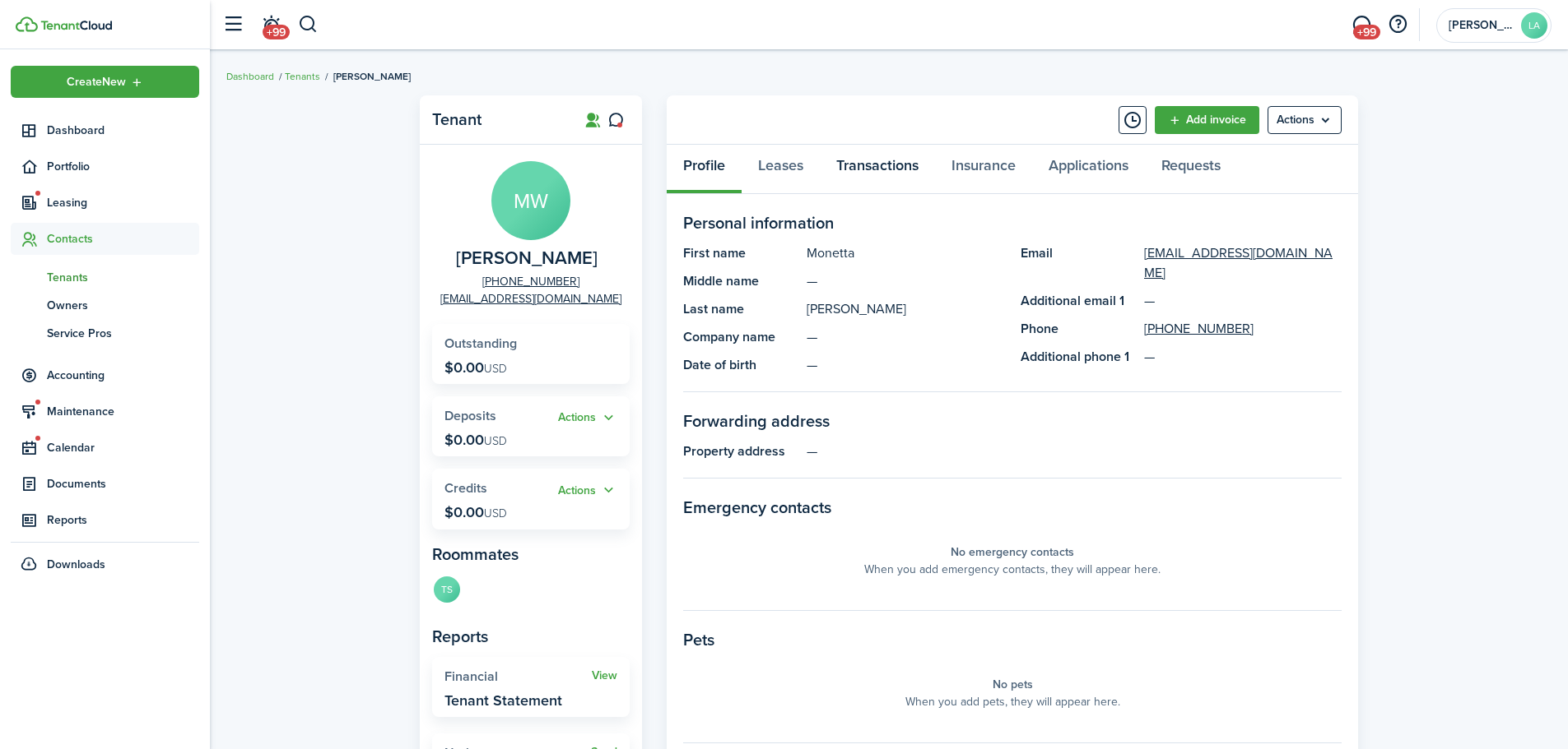
click at [891, 155] on link "Transactions" at bounding box center [876, 169] width 115 height 49
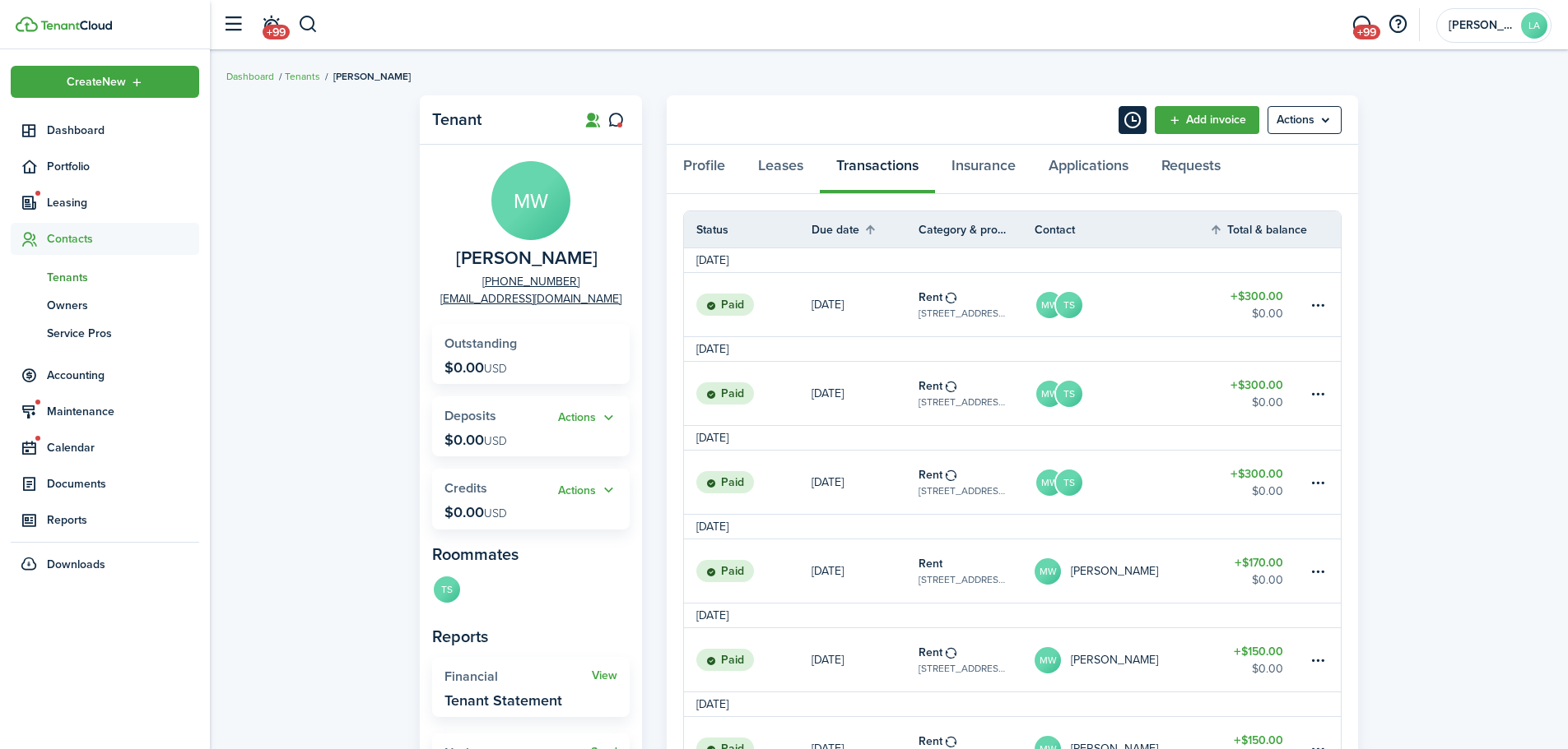
click at [1127, 123] on button "Timeline" at bounding box center [1132, 120] width 28 height 28
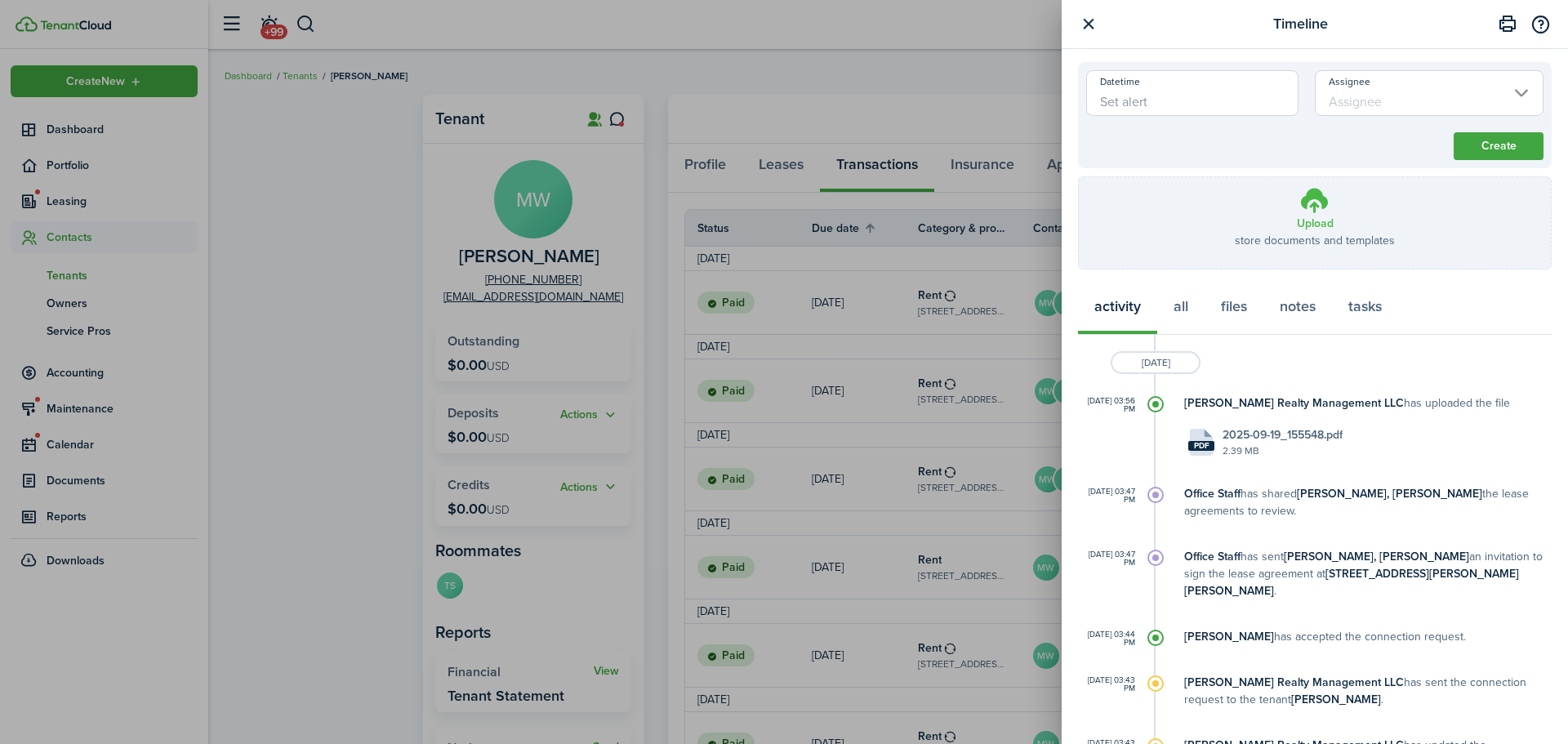
scroll to position [490, 0]
